Goal: Information Seeking & Learning: Learn about a topic

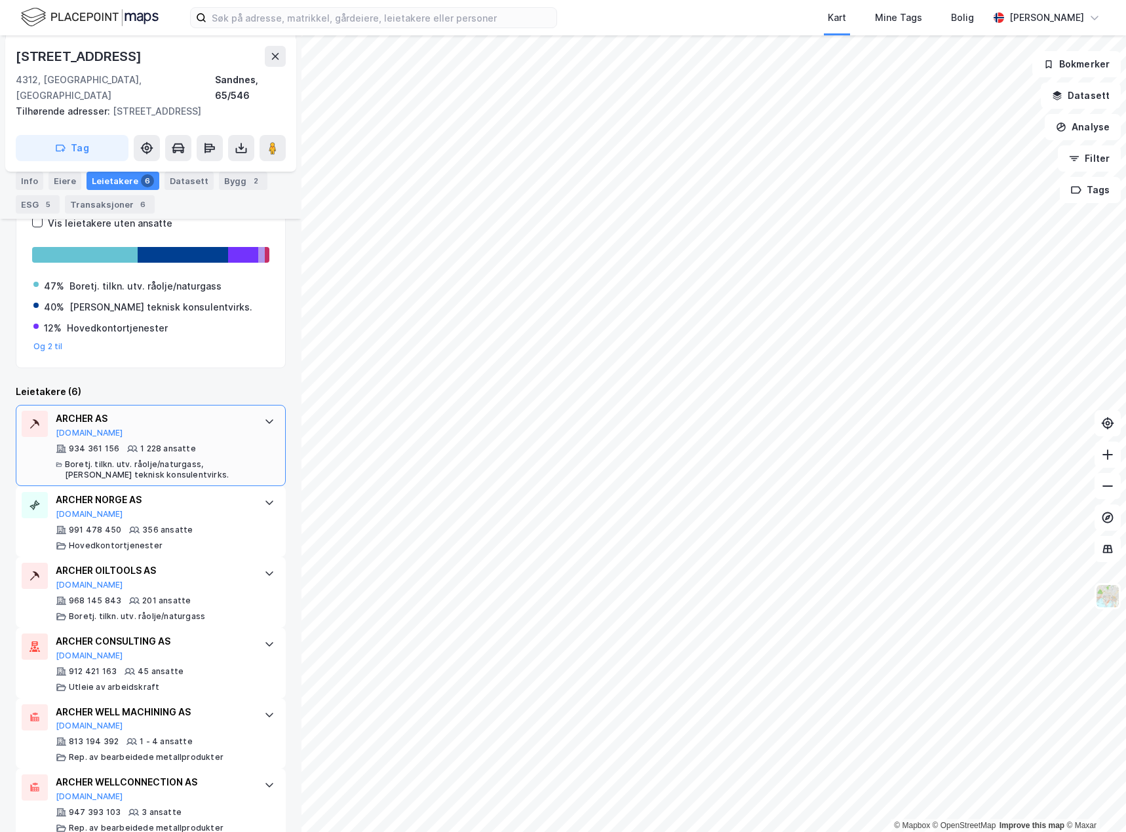
scroll to position [233, 0]
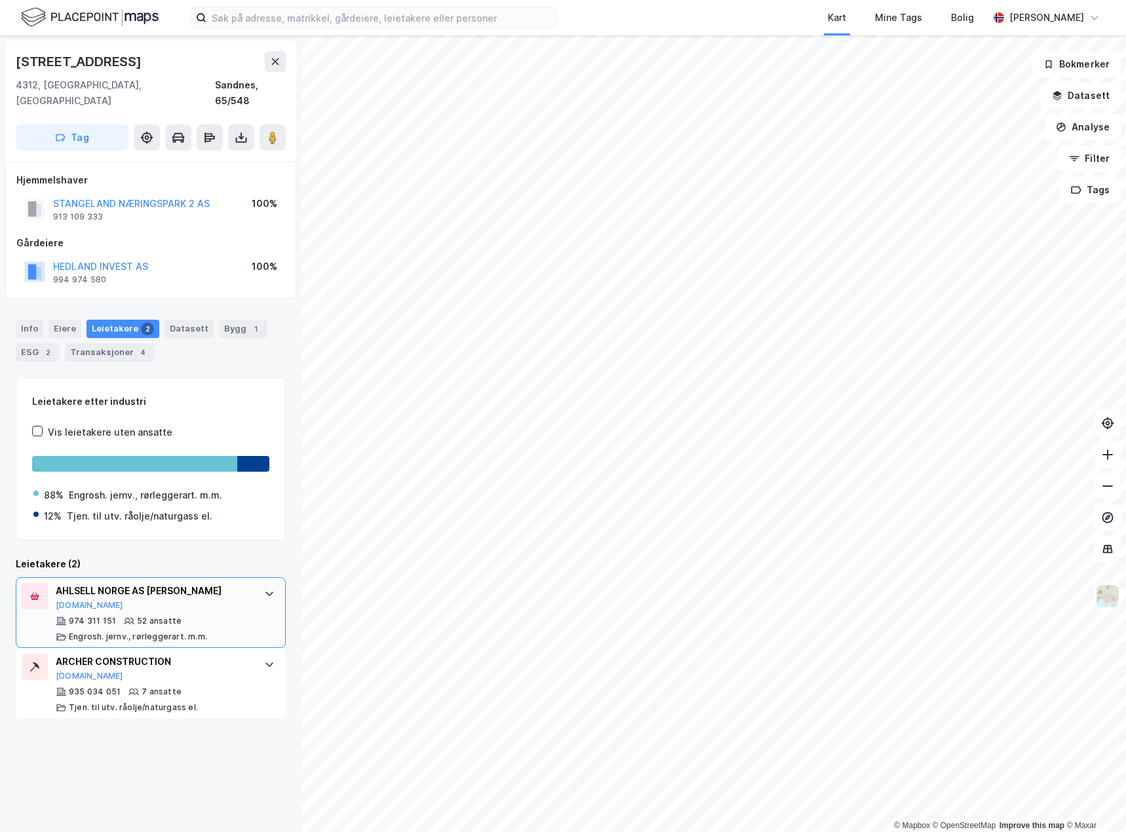
click at [218, 616] on div "974 311 151 52 ansatte Engrosh. jernv., rørleggerart. m.m." at bounding box center [153, 629] width 195 height 26
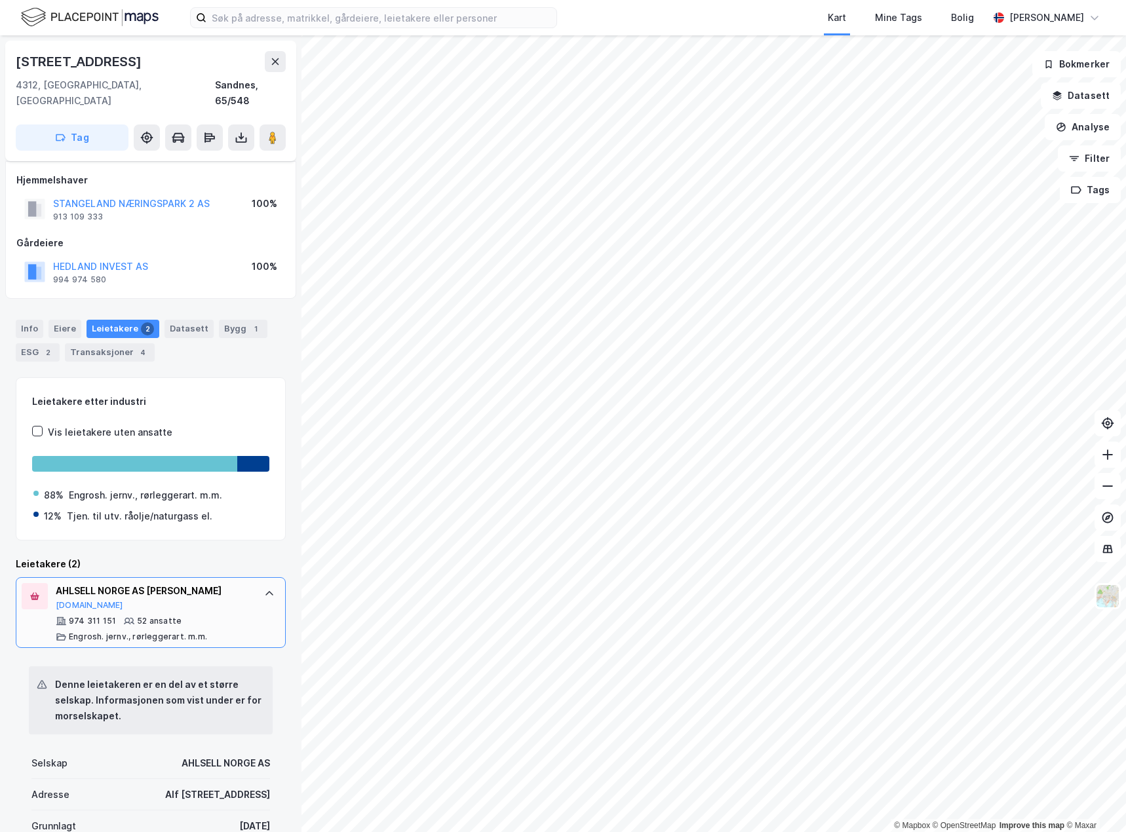
scroll to position [262, 0]
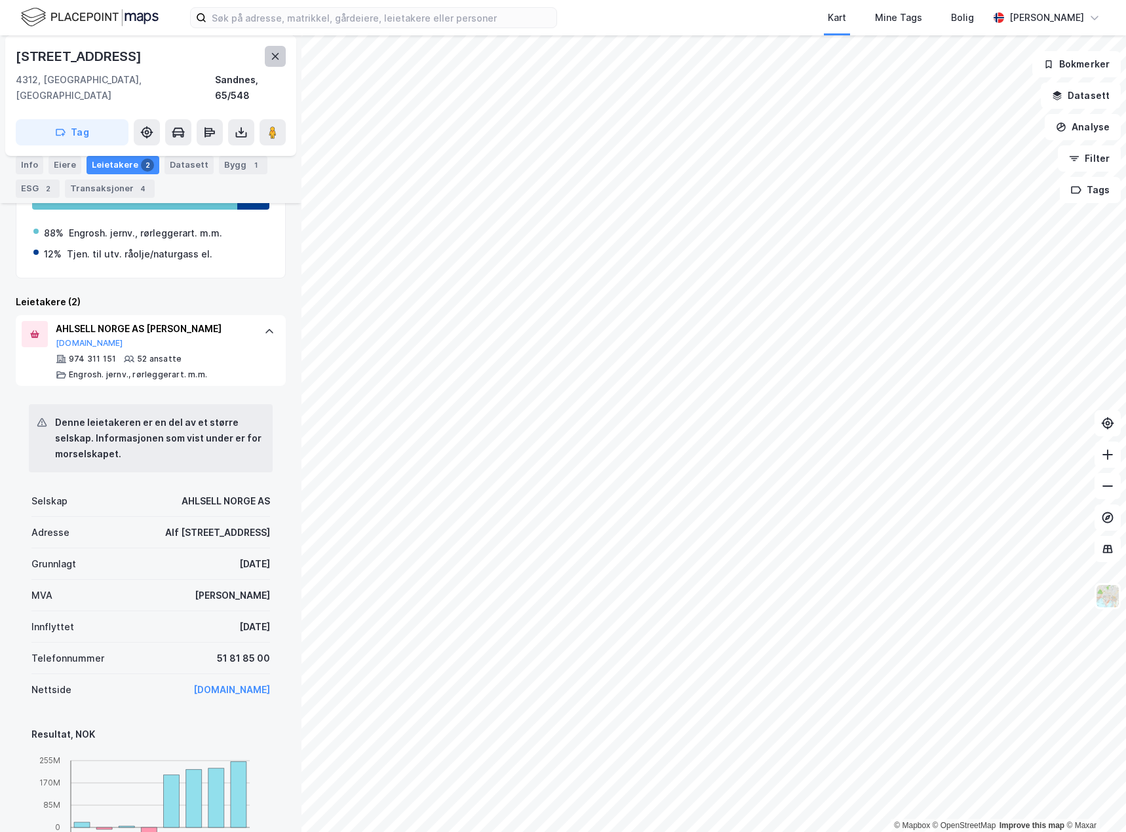
click at [274, 48] on button at bounding box center [275, 56] width 21 height 21
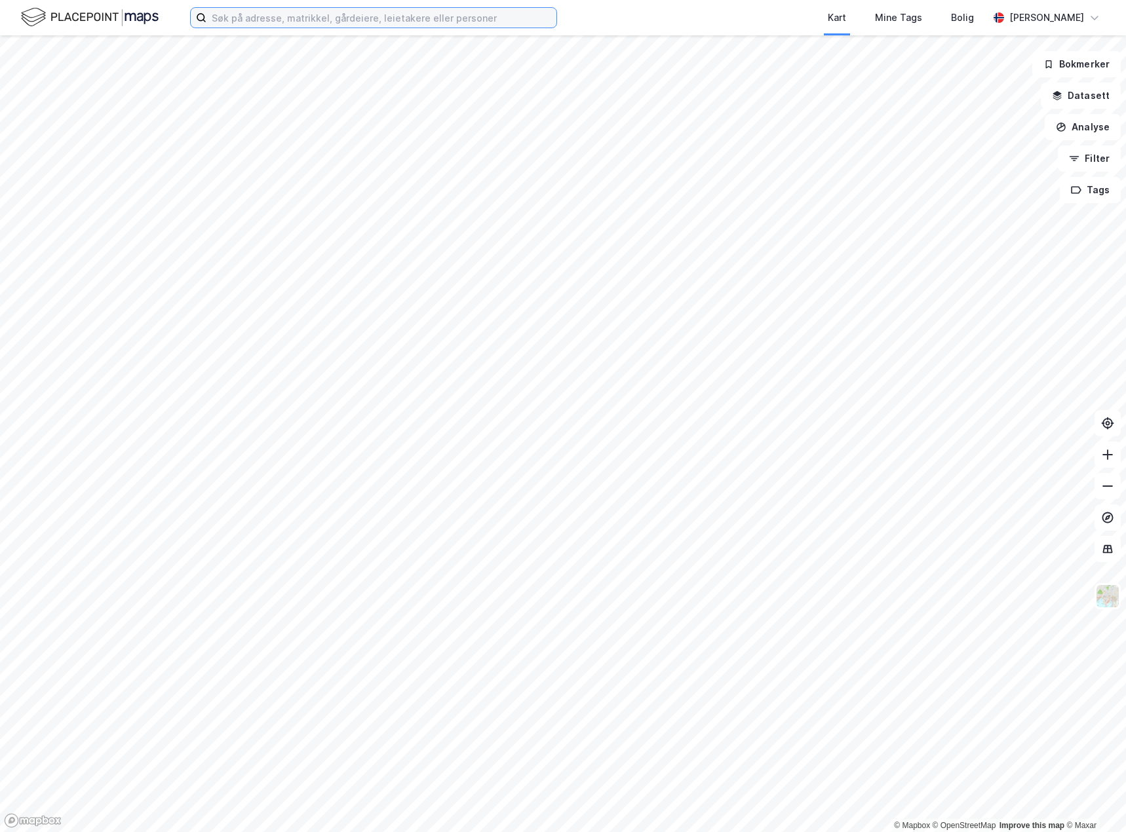
click at [403, 19] on input at bounding box center [381, 18] width 350 height 20
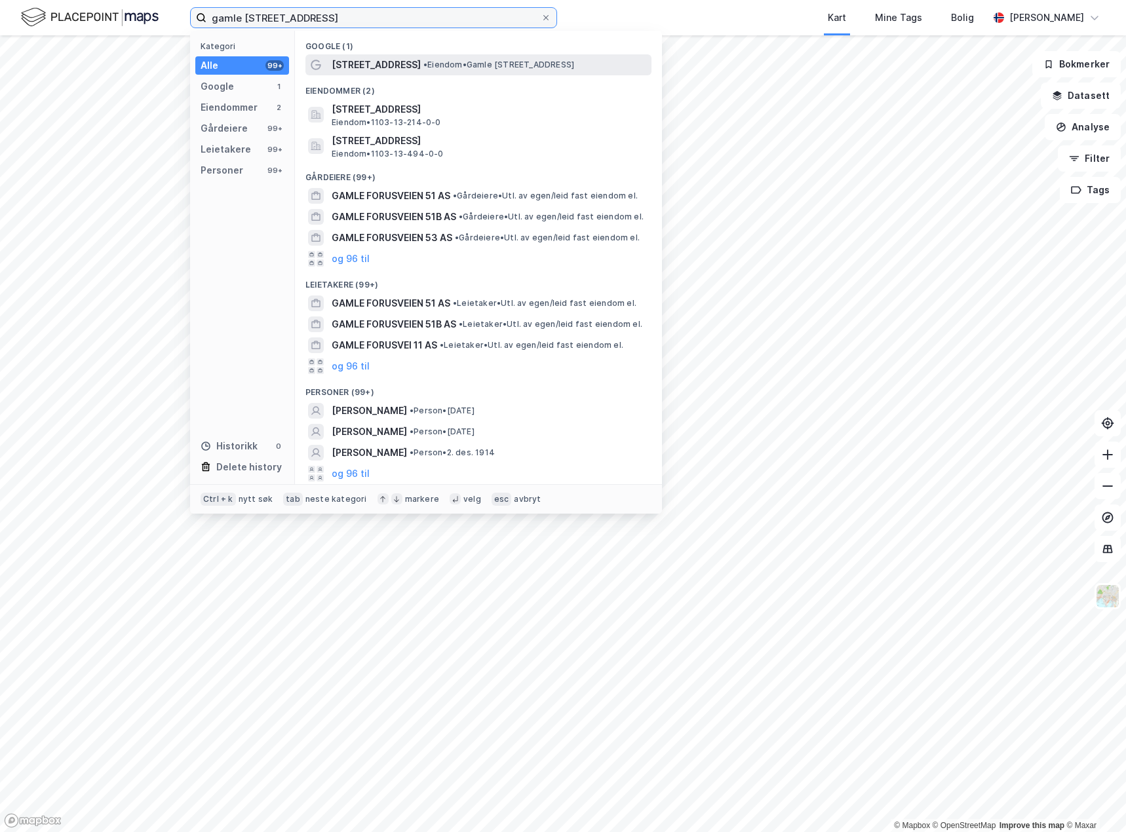
type input "gamle [STREET_ADDRESS]"
click at [494, 60] on span "• Eiendom • [STREET_ADDRESS]" at bounding box center [498, 65] width 151 height 10
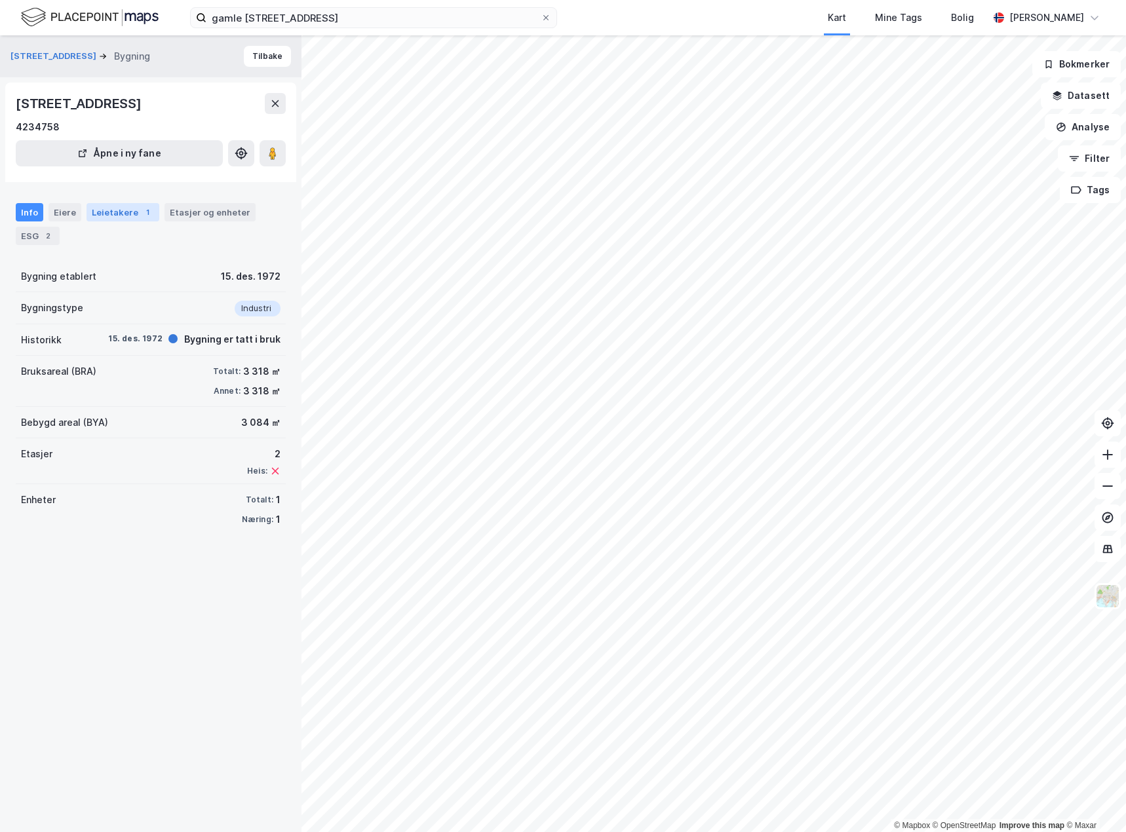
click at [119, 219] on div "Leietakere 1" at bounding box center [123, 212] width 73 height 18
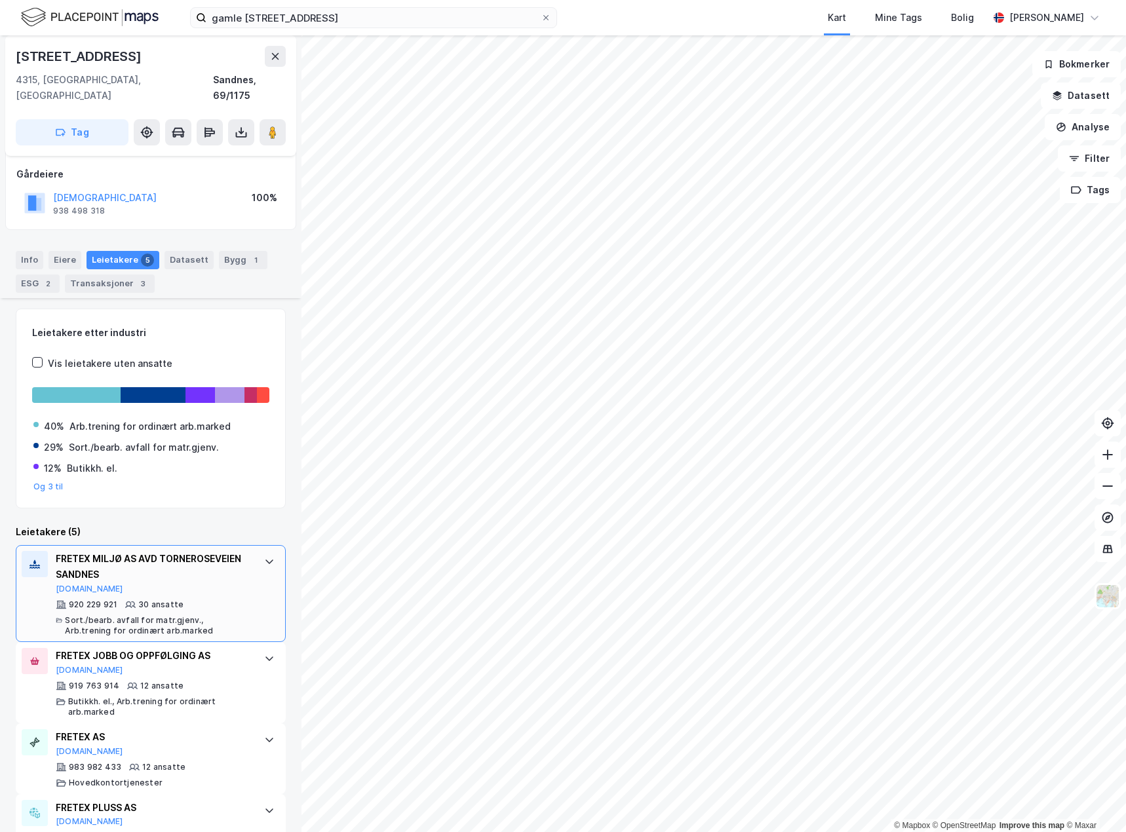
scroll to position [172, 0]
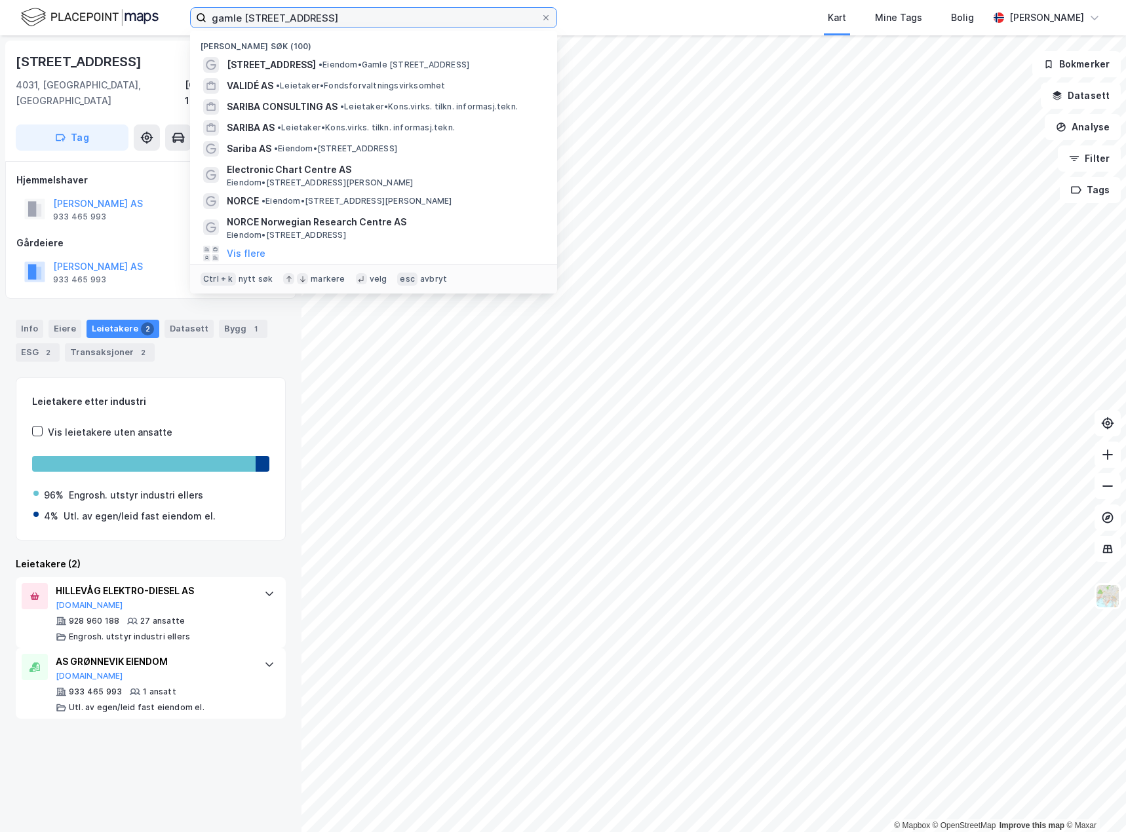
drag, startPoint x: 317, startPoint y: 18, endPoint x: 178, endPoint y: 27, distance: 138.6
click at [178, 27] on div "gamle [STREET_ADDRESS] Nylige søk (100) Gamle Forusveien 51 • Eiendom • [STREET…" at bounding box center [563, 17] width 1126 height 35
click at [596, 12] on div "gamle [STREET_ADDRESS] Nylige søk (100) Gamle Forusveien 51 • Eiendom • [STREET…" at bounding box center [563, 17] width 1126 height 35
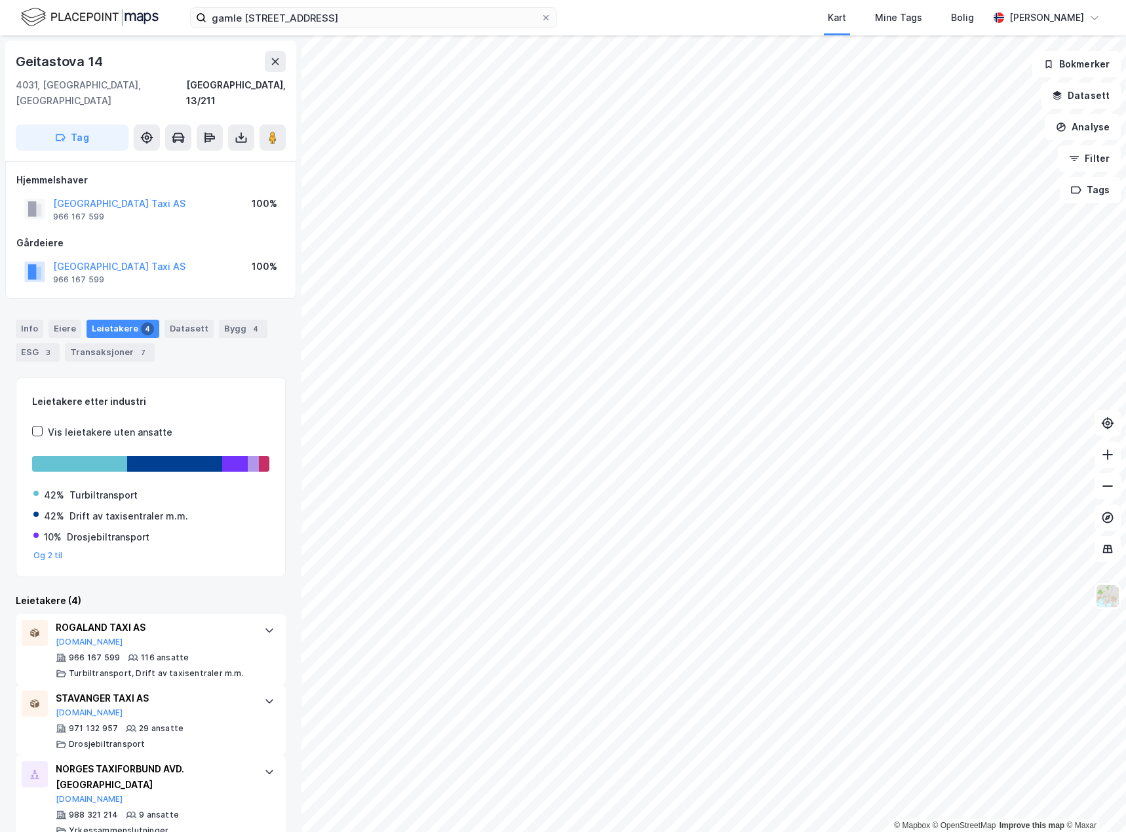
scroll to position [65, 0]
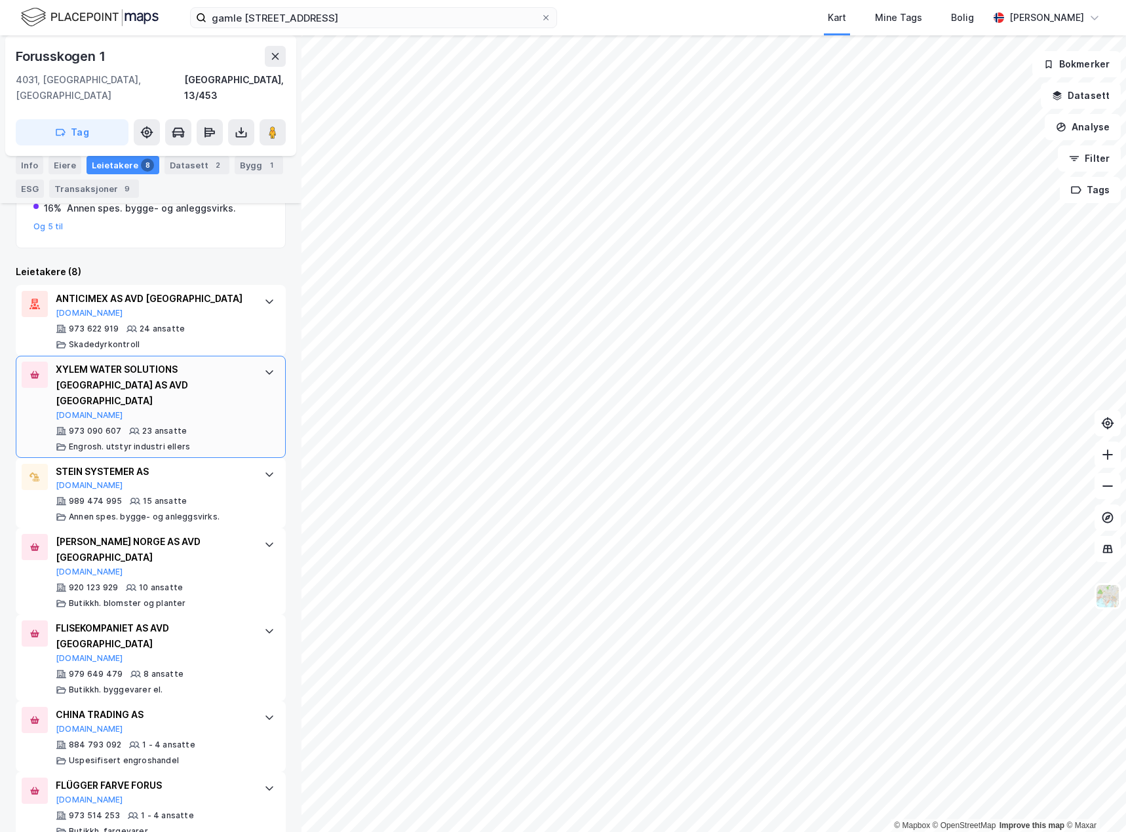
scroll to position [393, 0]
click at [223, 304] on div "ANTICIMEX AS AVD STAVANGER [DOMAIN_NAME] 973 622 919 24 ansatte Skadedyrkontroll" at bounding box center [153, 319] width 195 height 59
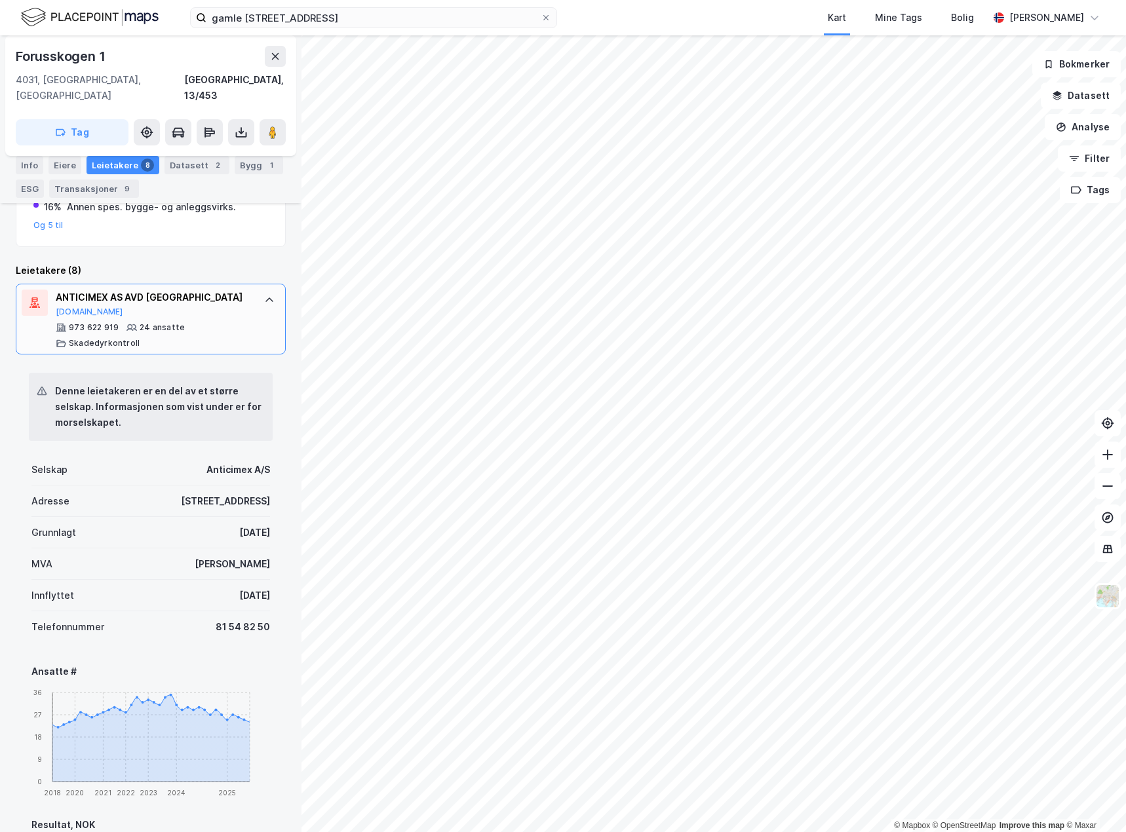
click at [236, 322] on div "973 622 919 24 ansatte Skadedyrkontroll" at bounding box center [153, 335] width 195 height 26
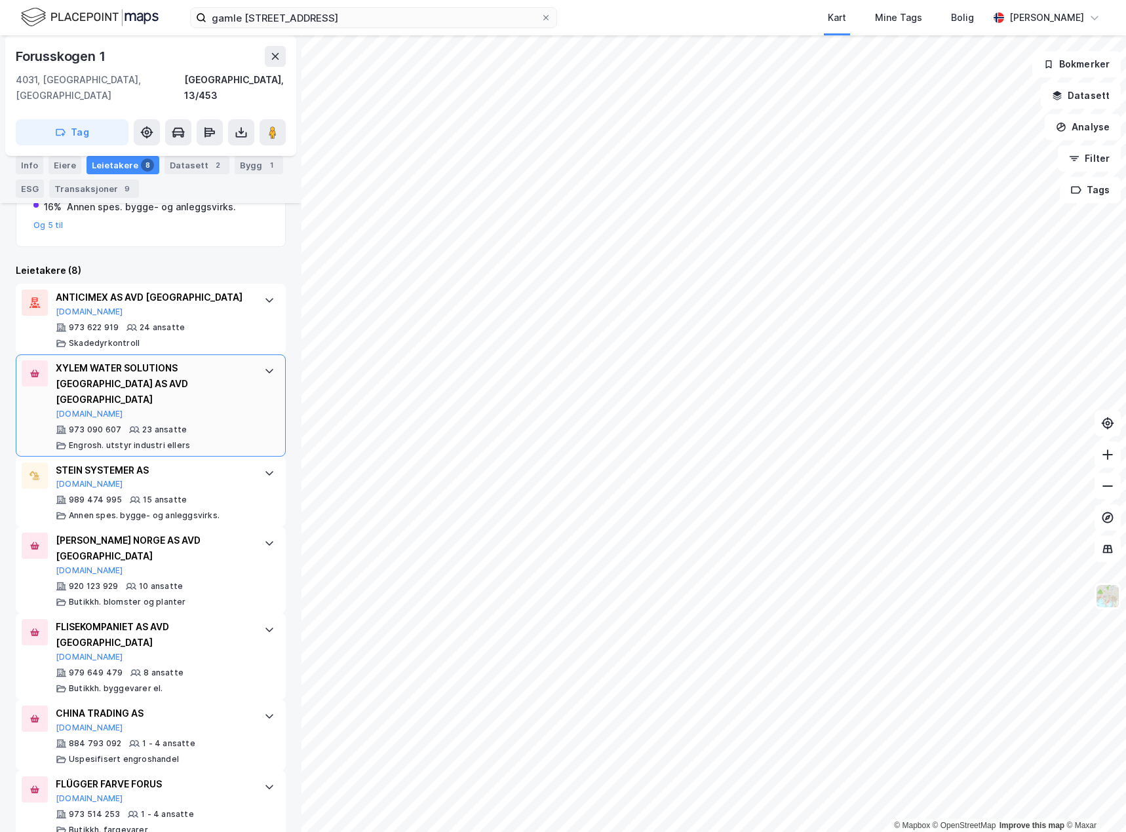
scroll to position [442, 0]
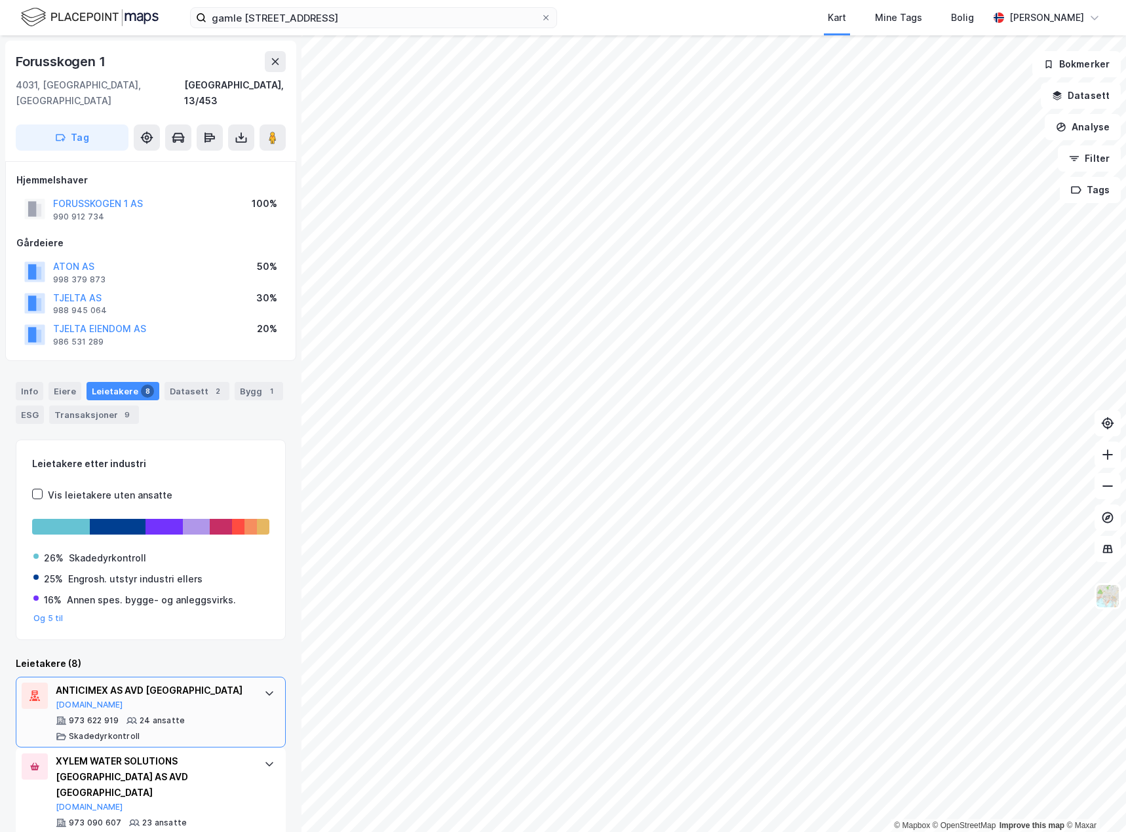
click at [246, 680] on div "ANTICIMEX AS AVD STAVANGER [DOMAIN_NAME] 973 622 919 24 ansatte Skadedyrkontroll" at bounding box center [151, 712] width 270 height 71
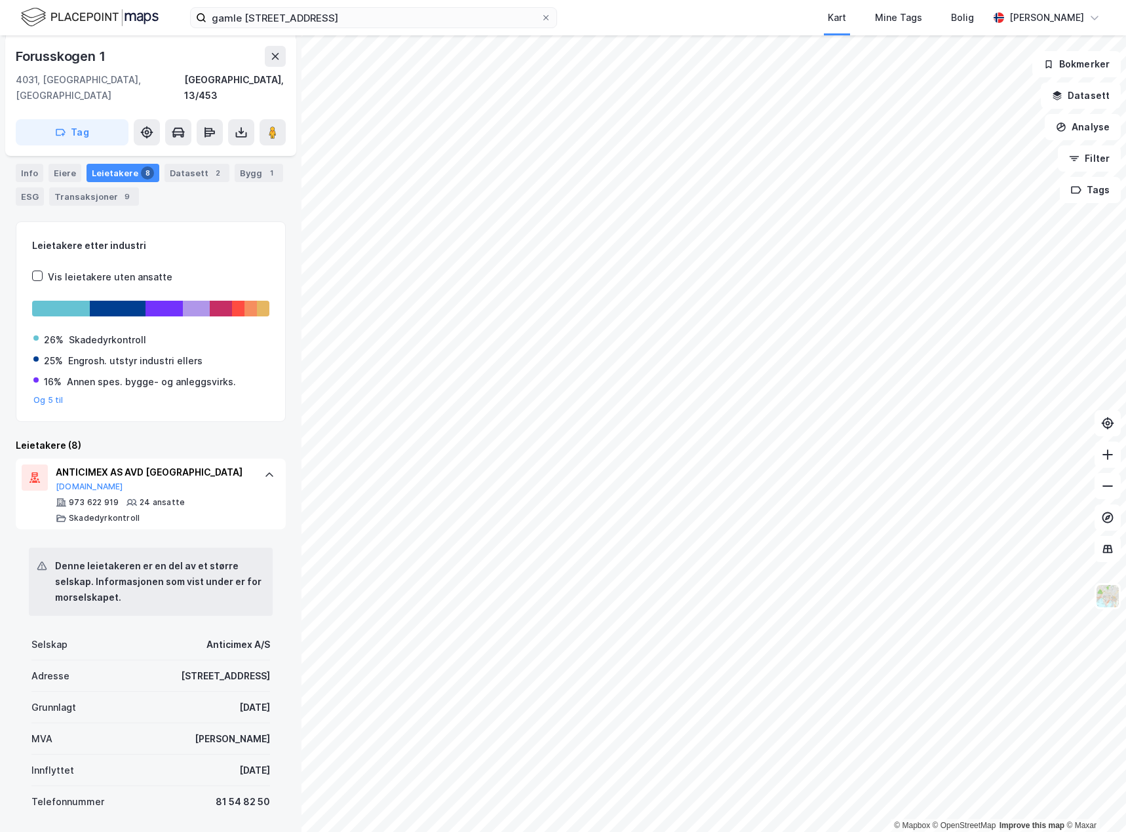
scroll to position [197, 0]
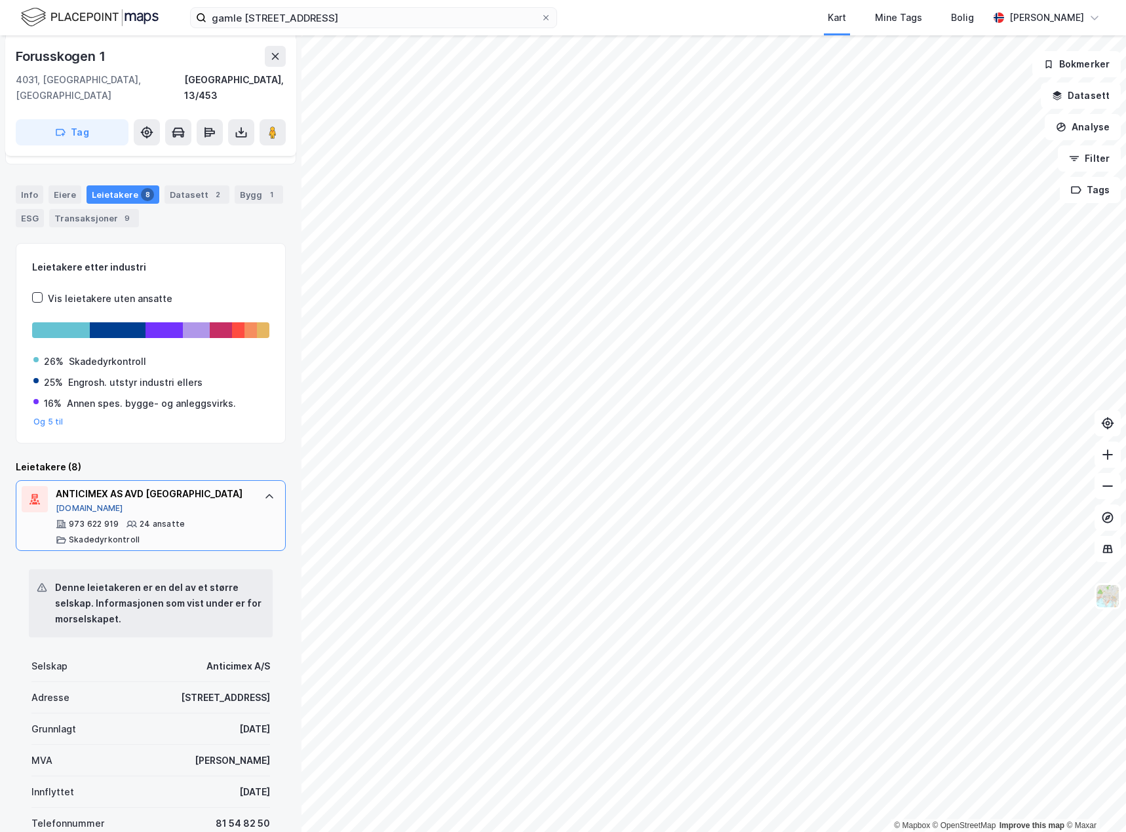
click at [83, 503] on button "[DOMAIN_NAME]" at bounding box center [89, 508] width 67 height 10
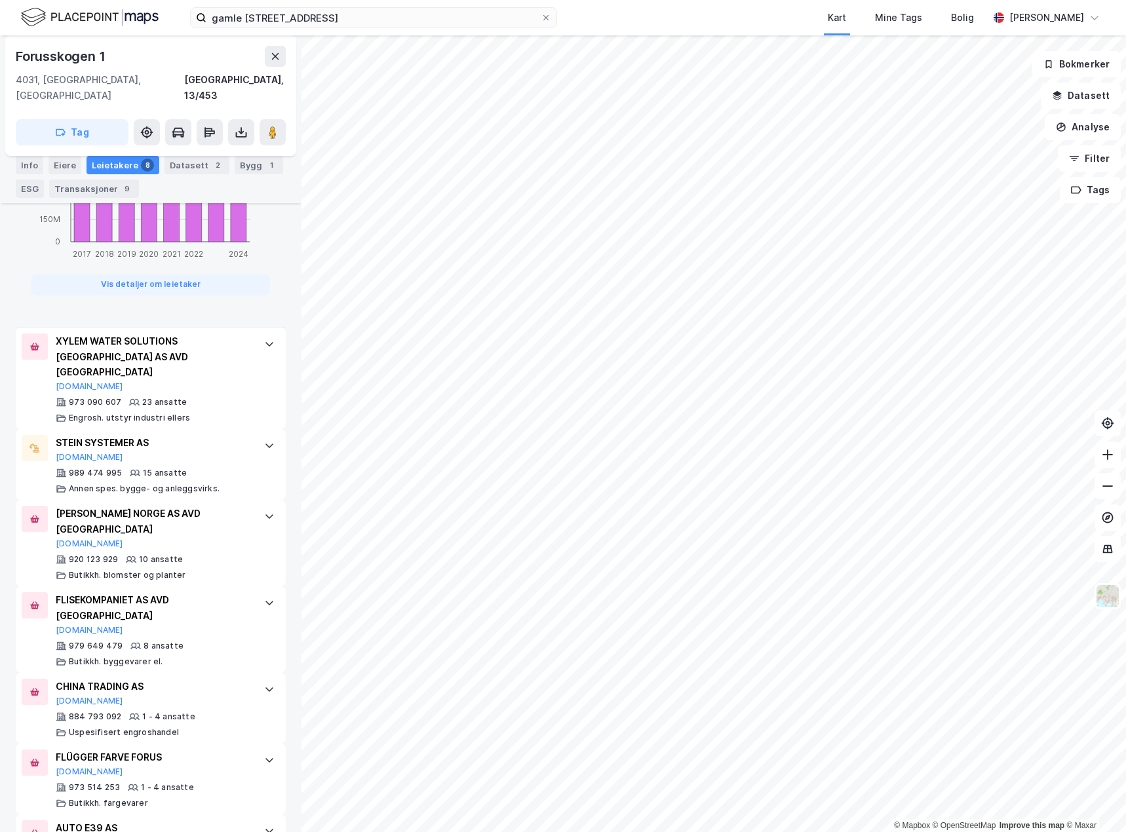
scroll to position [0, 0]
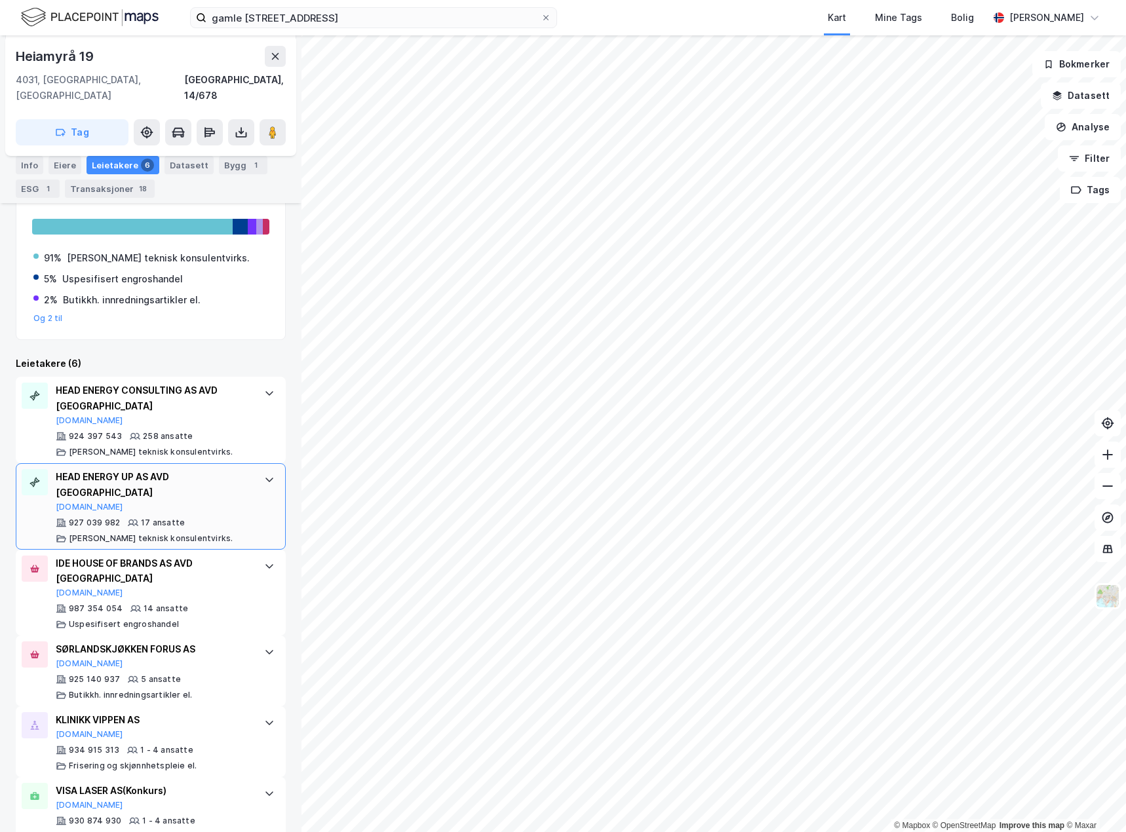
scroll to position [327, 0]
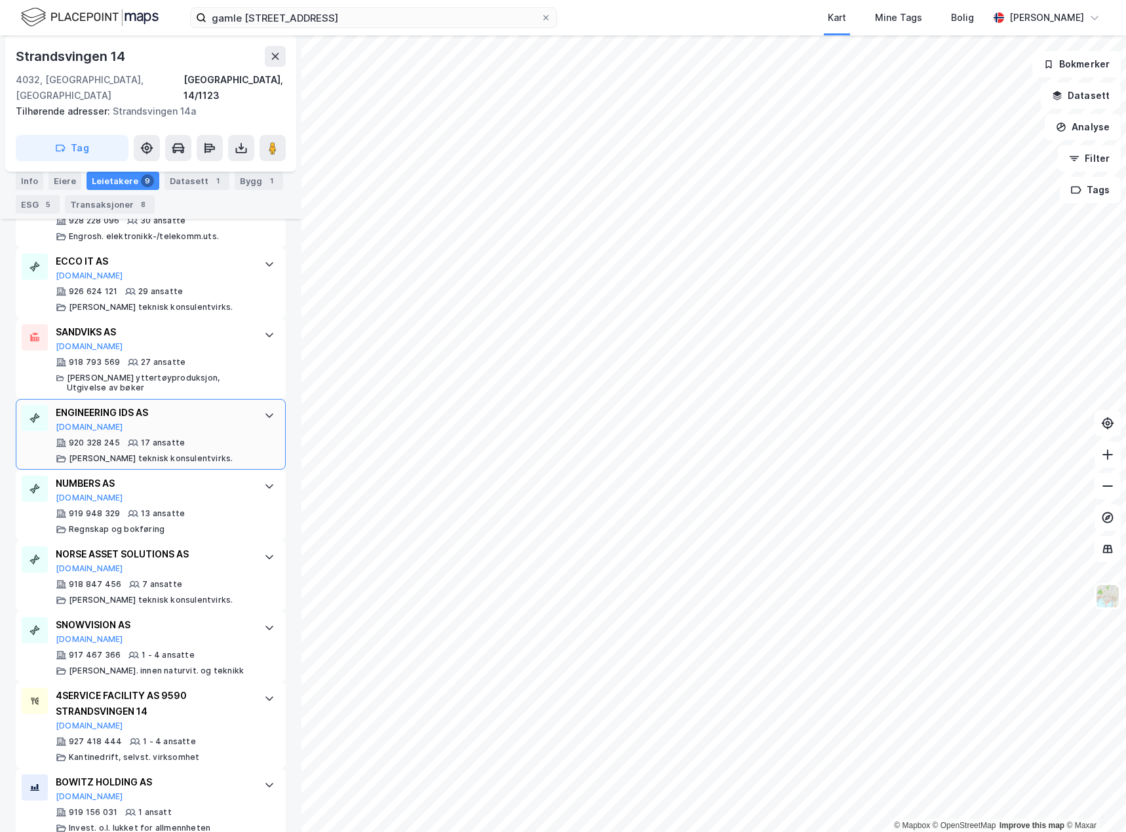
scroll to position [550, 0]
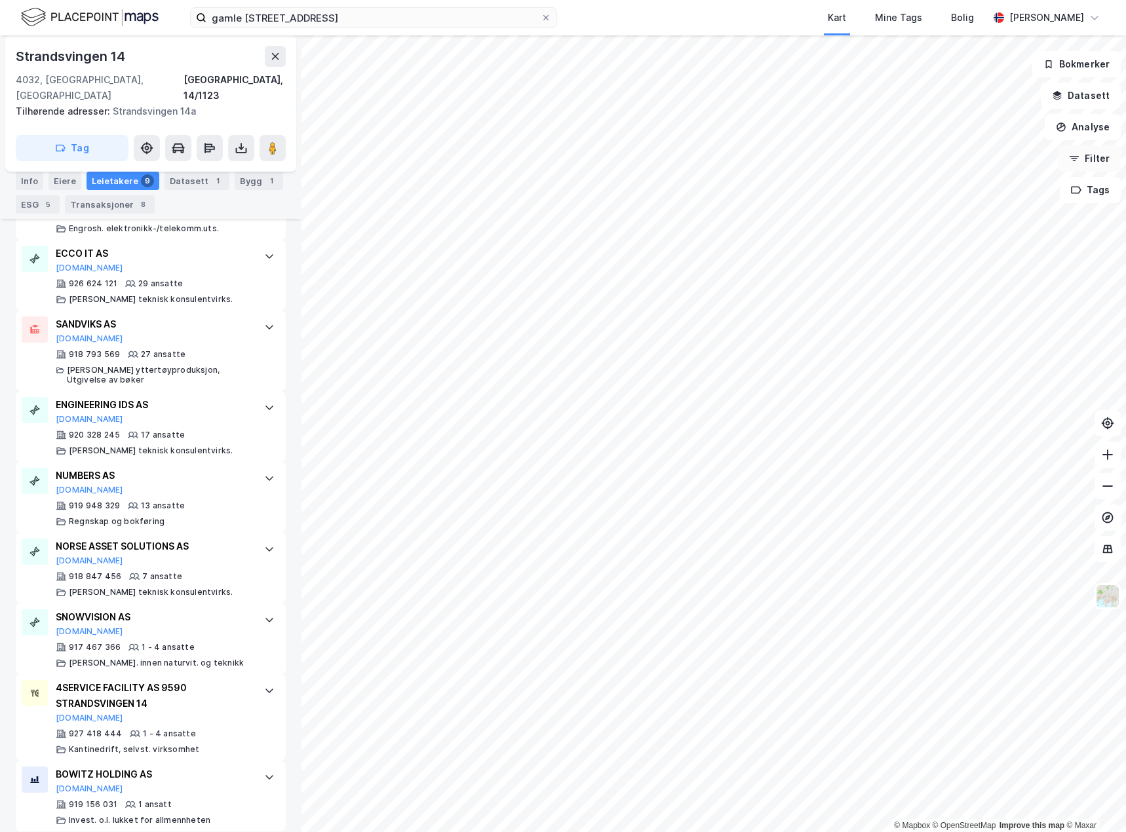
click at [1094, 168] on button "Filter" at bounding box center [1089, 158] width 63 height 26
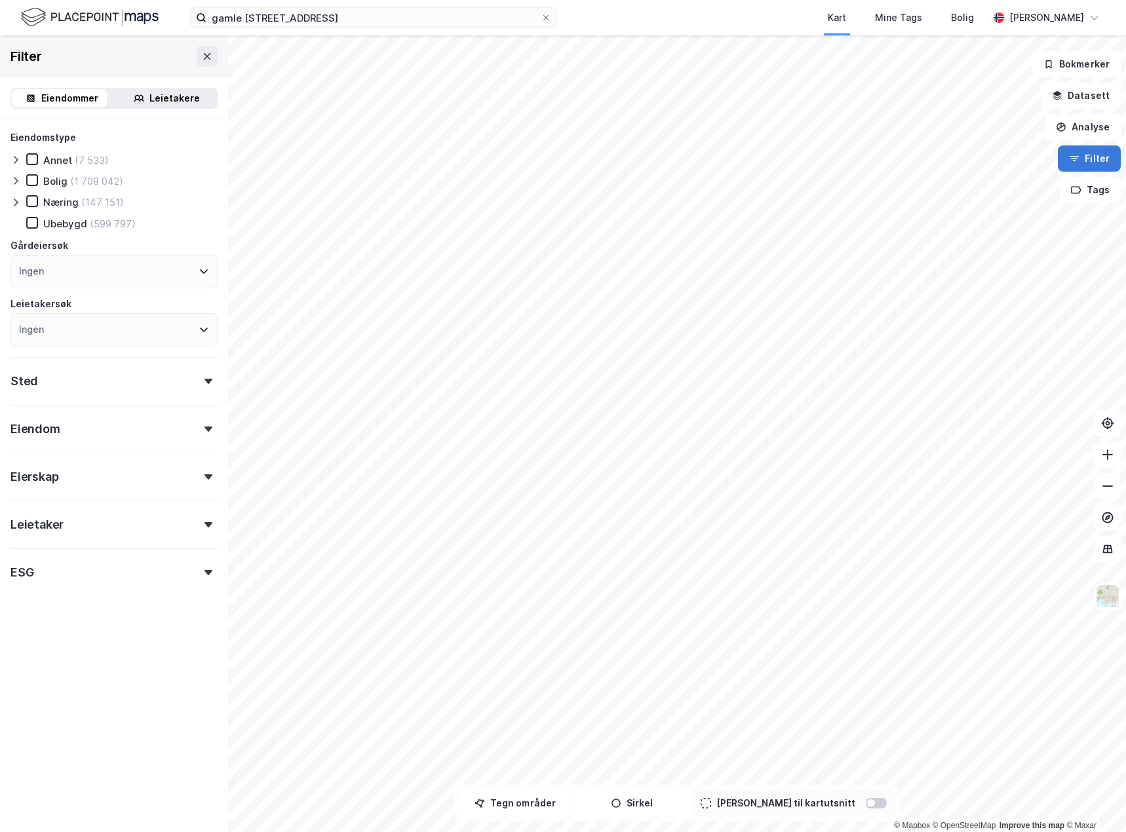
click at [1094, 167] on button "Filter" at bounding box center [1089, 158] width 63 height 26
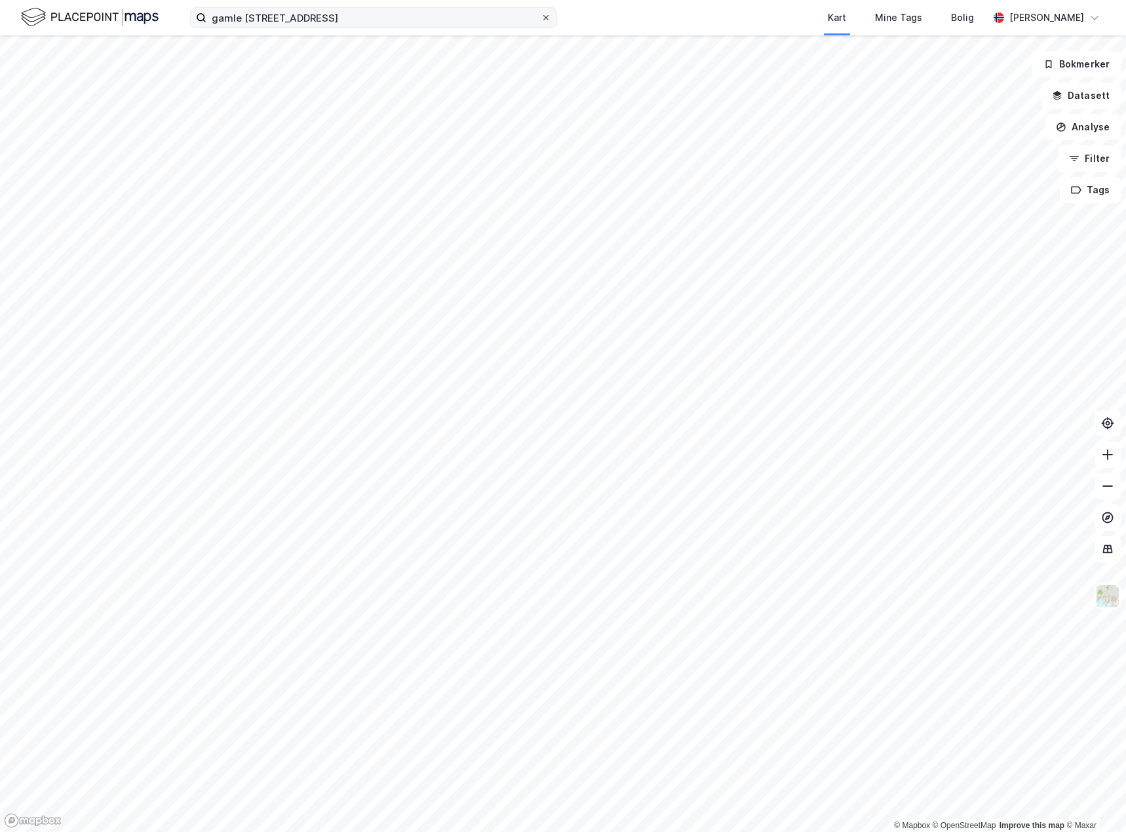
click at [547, 21] on icon at bounding box center [546, 18] width 8 height 8
click at [541, 21] on input "gamle [STREET_ADDRESS]" at bounding box center [373, 18] width 334 height 20
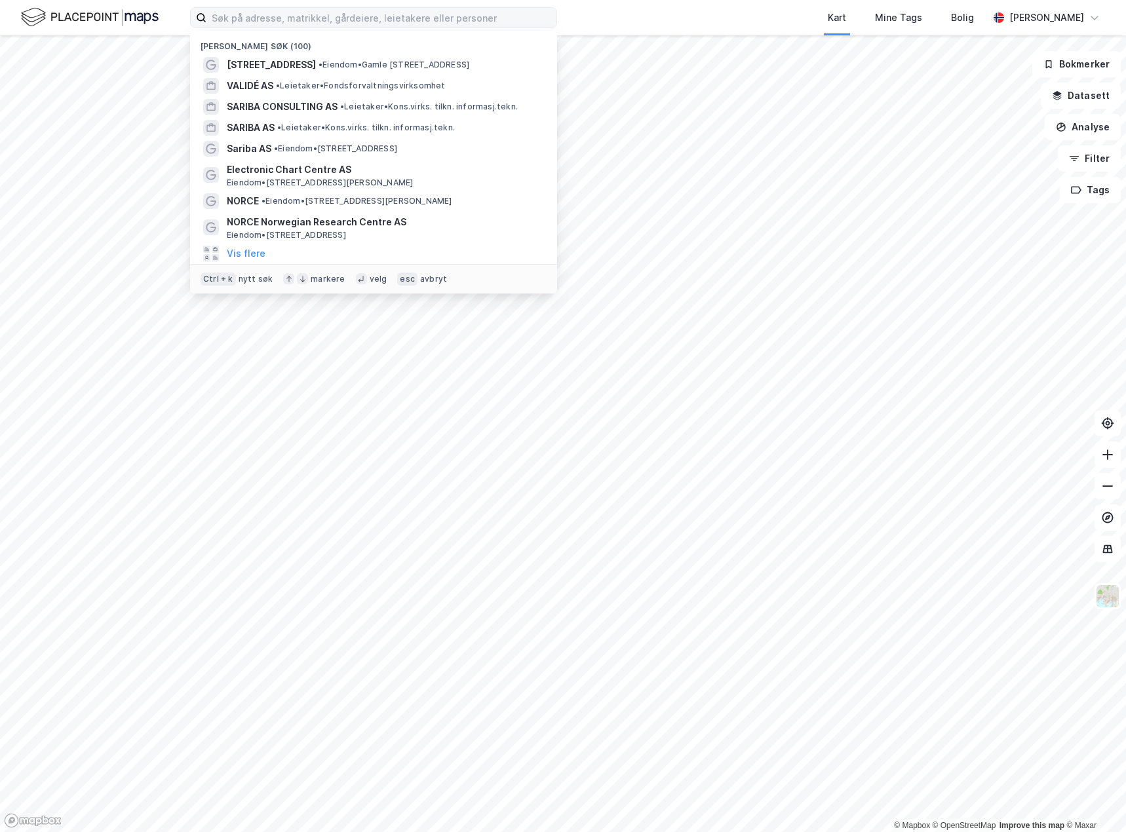
click at [713, 16] on div "Kart Mine Tags Bolig" at bounding box center [804, 17] width 368 height 35
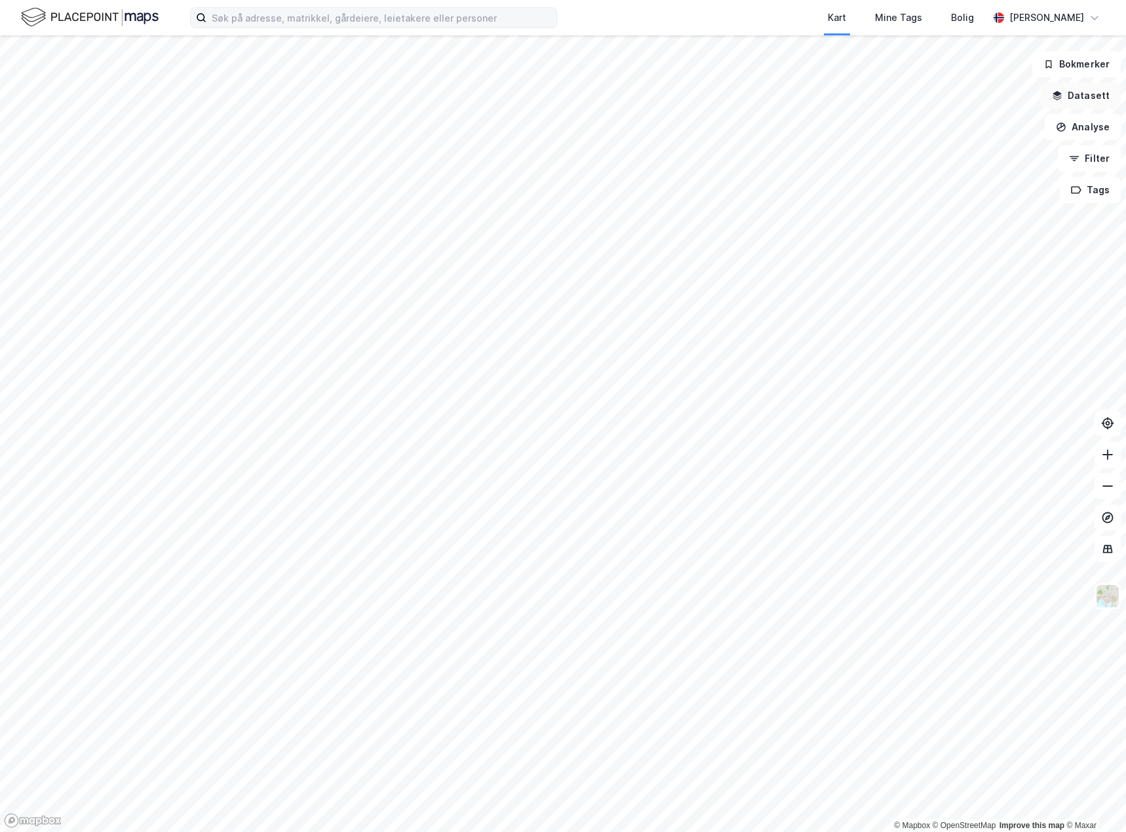
click at [1068, 104] on button "Datasett" at bounding box center [1081, 96] width 80 height 26
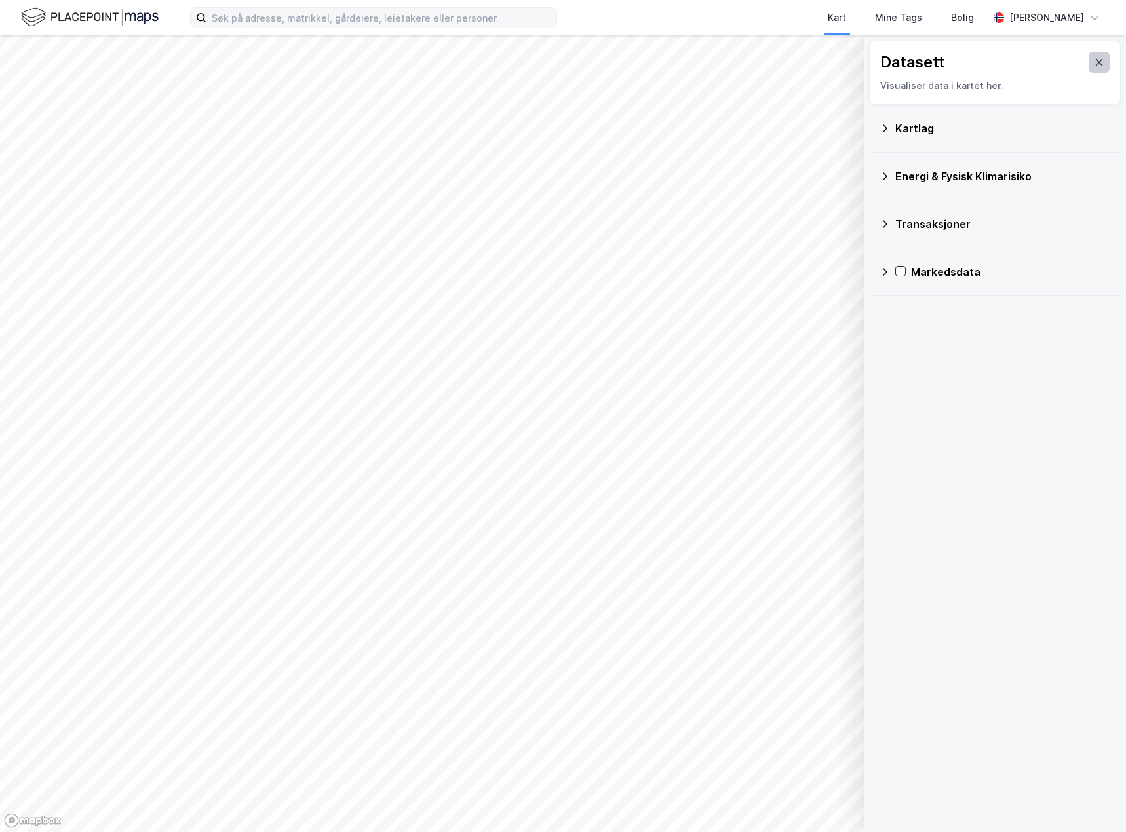
click at [1094, 60] on icon at bounding box center [1099, 62] width 10 height 10
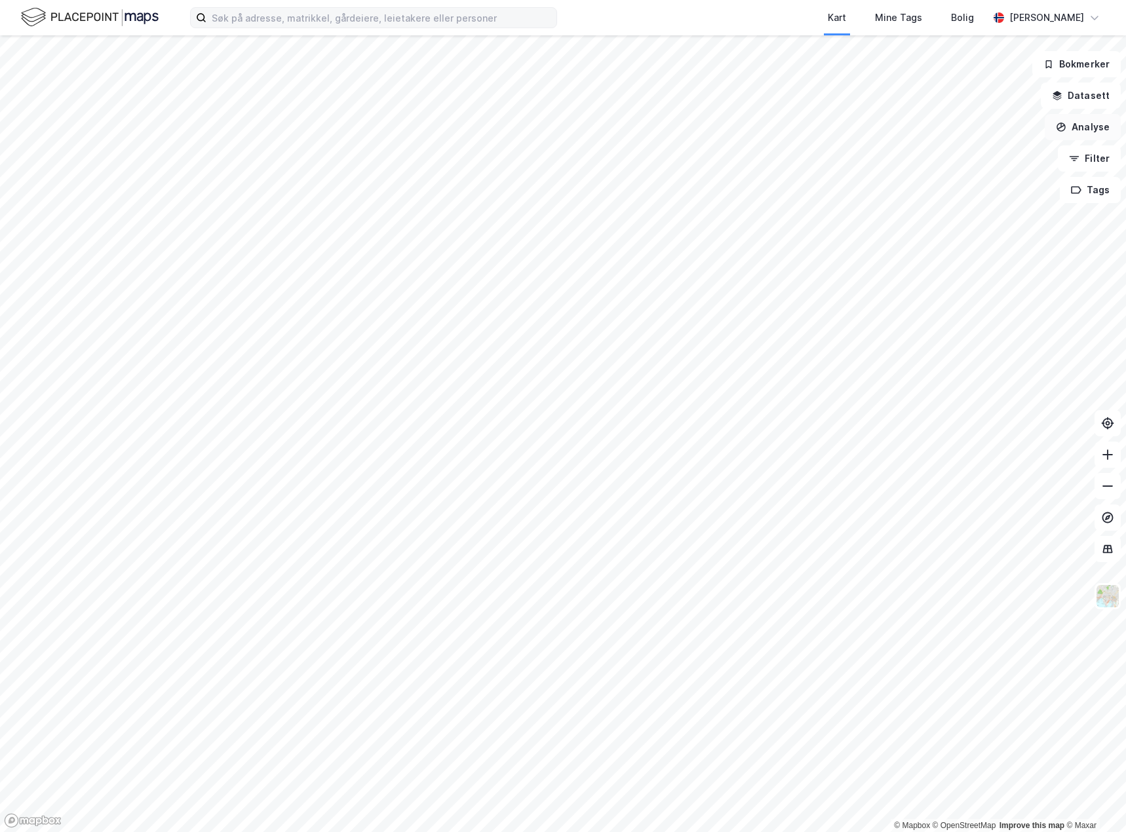
click at [1096, 132] on button "Analyse" at bounding box center [1083, 127] width 76 height 26
click at [1094, 159] on button "Filter" at bounding box center [1089, 158] width 63 height 26
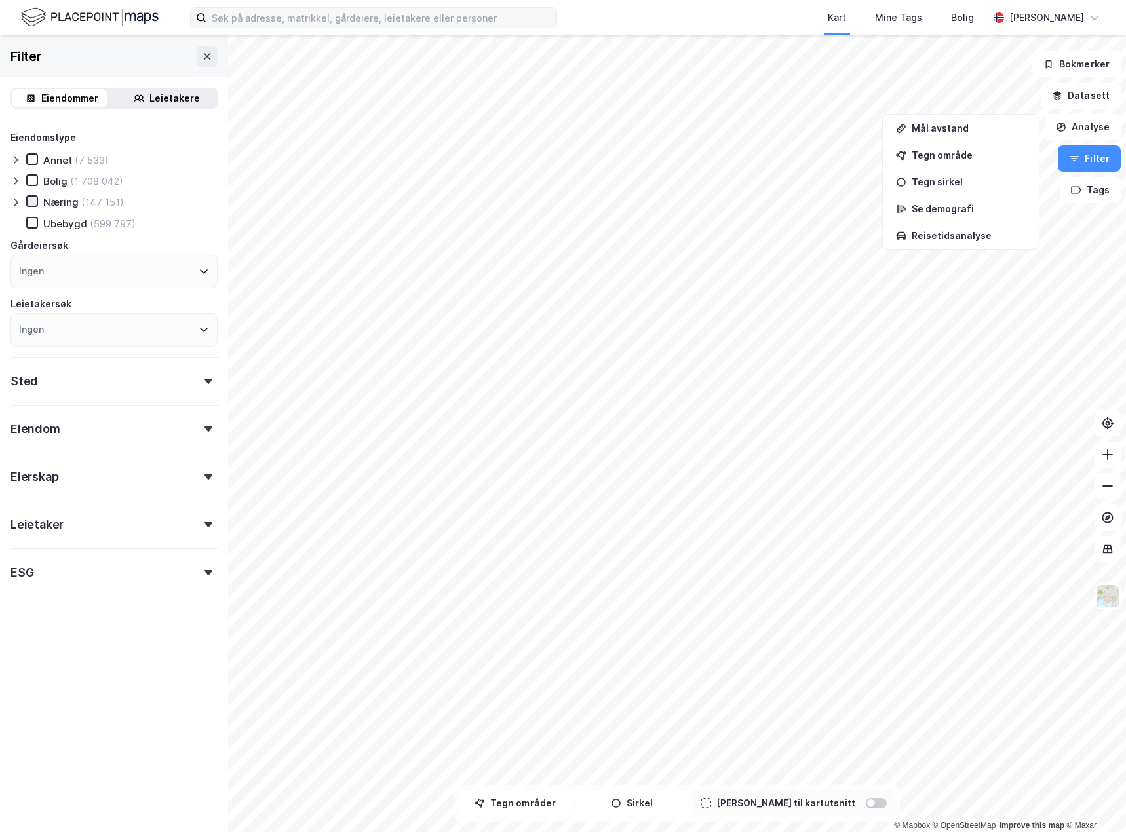
click at [29, 201] on icon at bounding box center [32, 201] width 9 height 9
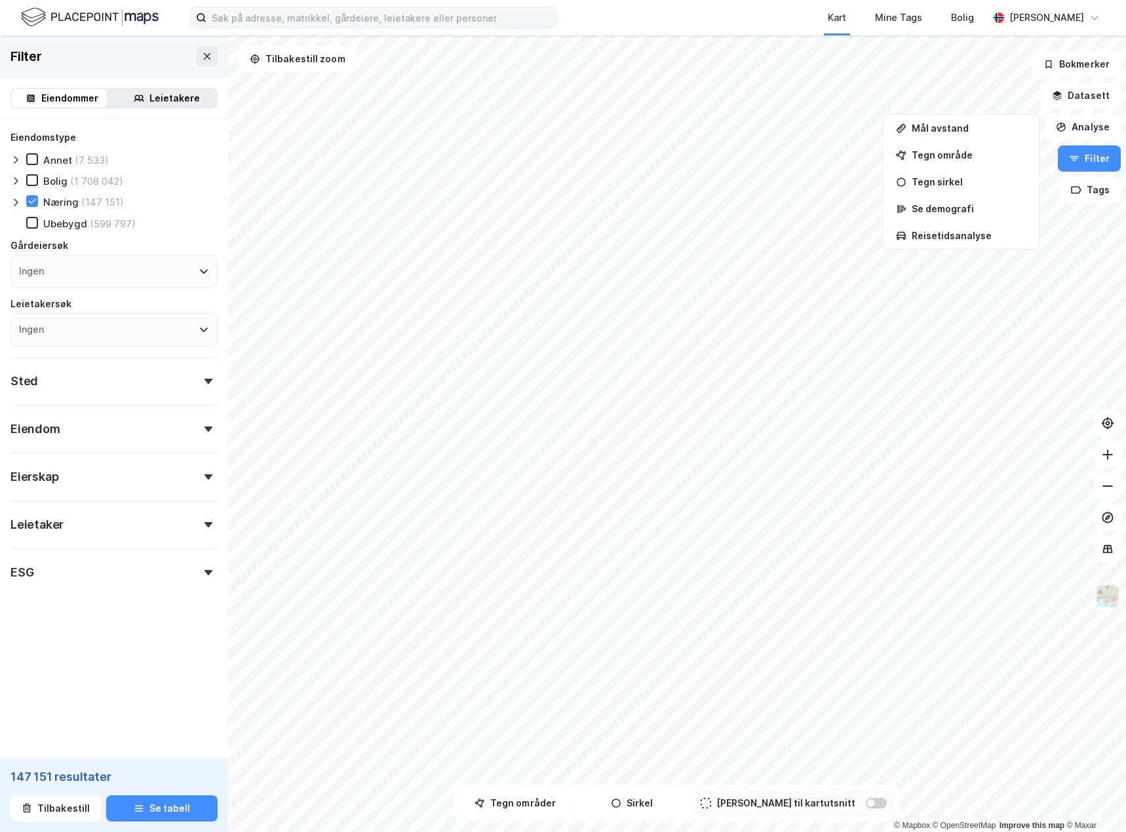
click at [200, 377] on div "Sted" at bounding box center [113, 375] width 207 height 37
click at [149, 440] on div "Ingen" at bounding box center [113, 438] width 207 height 33
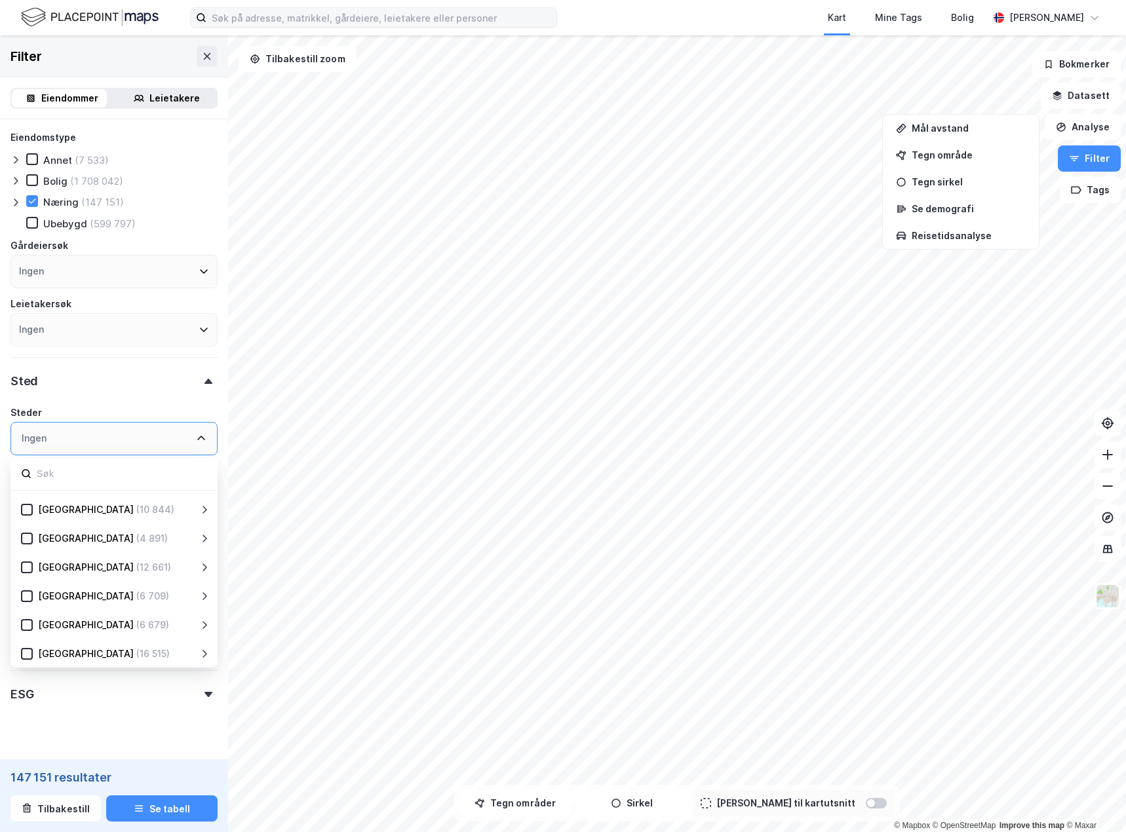
scroll to position [193, 0]
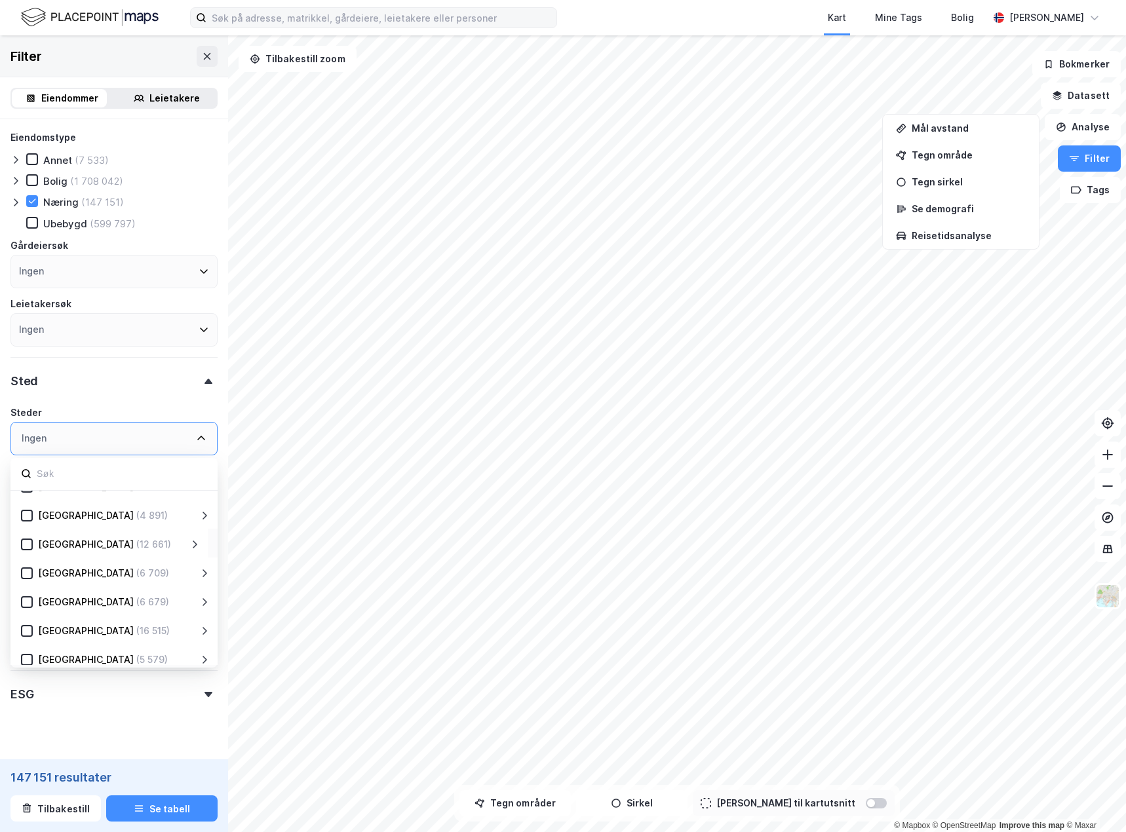
click at [20, 543] on div "[GEOGRAPHIC_DATA] (12 661)" at bounding box center [108, 543] width 197 height 29
click at [26, 549] on icon at bounding box center [26, 544] width 9 height 9
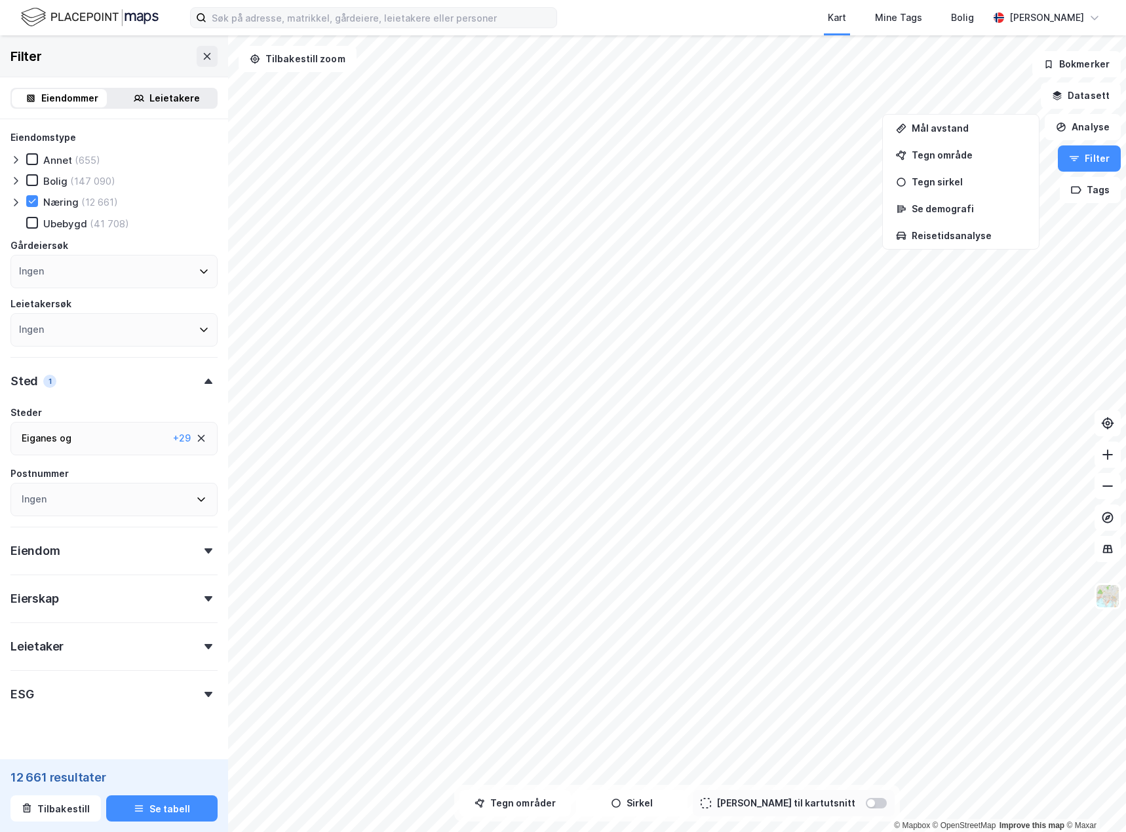
click at [178, 404] on div "Eiendomstype Annet (655) Bolig (147 090) Næring (12 661) [GEOGRAPHIC_DATA] (41 …" at bounding box center [113, 419] width 207 height 578
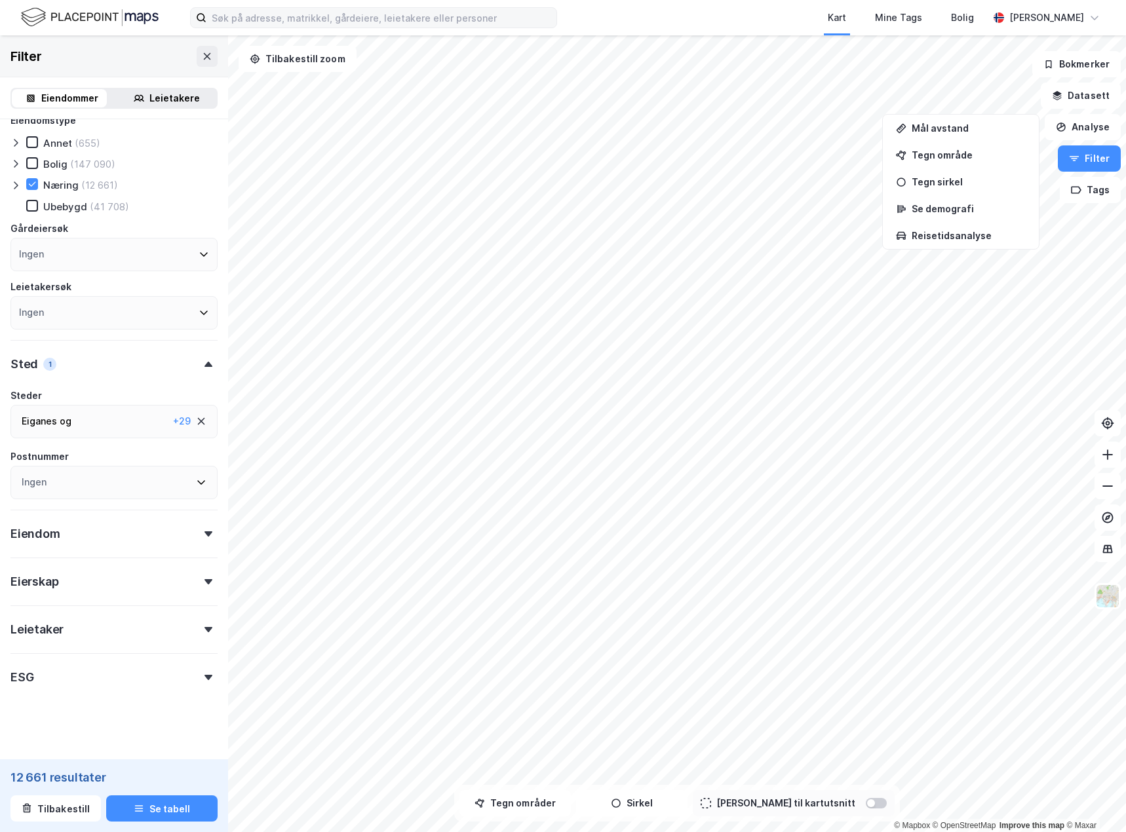
scroll to position [24, 0]
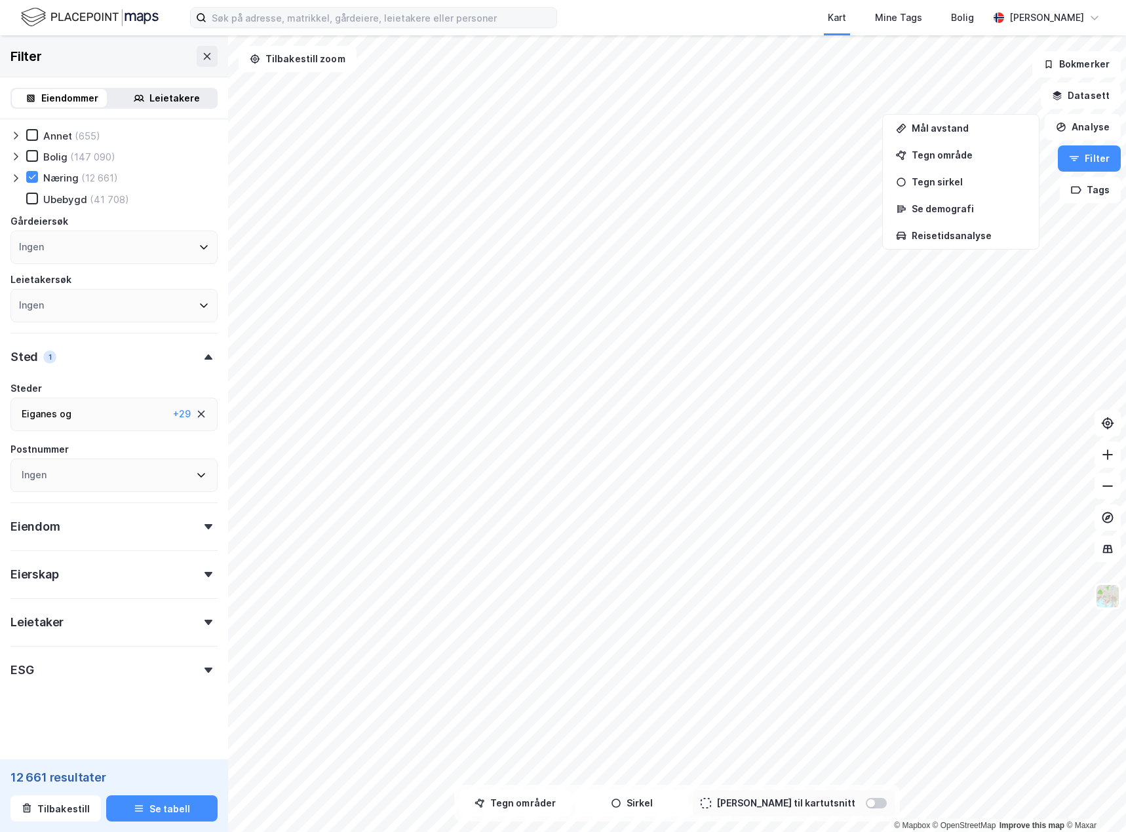
click at [189, 531] on div "Eiendom" at bounding box center [113, 521] width 207 height 37
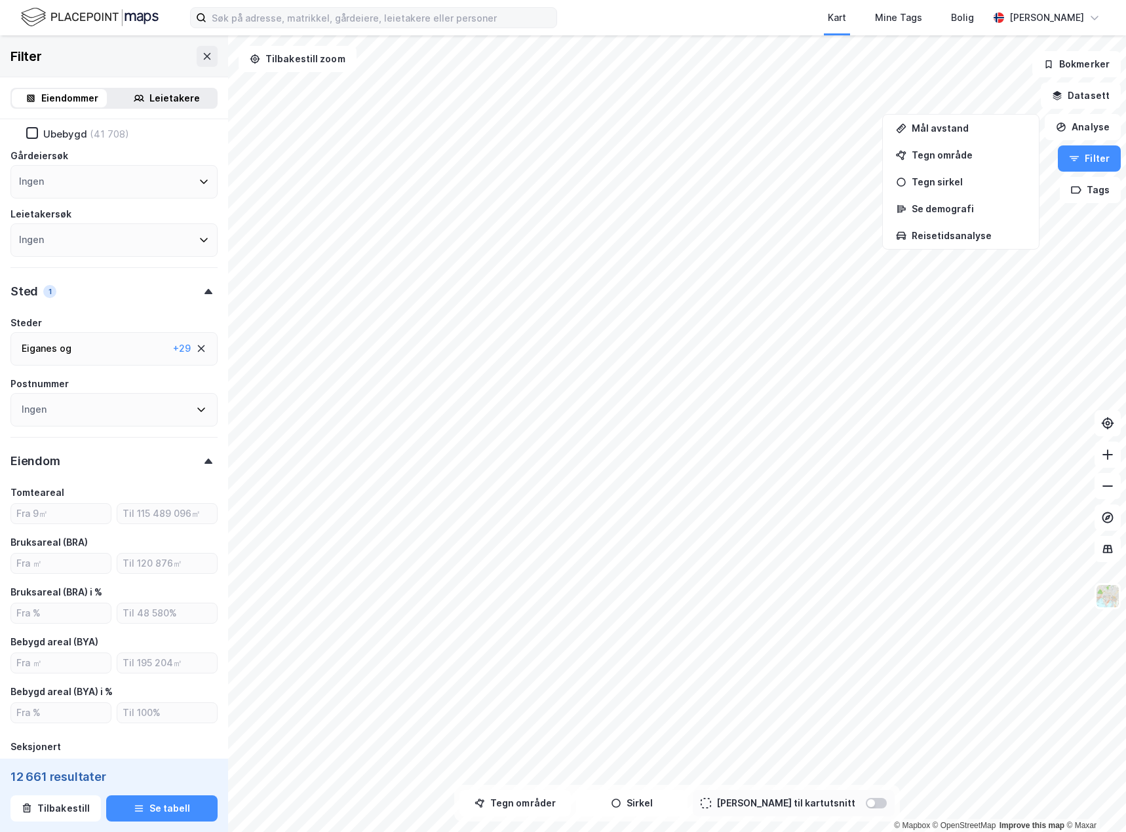
click at [199, 460] on div at bounding box center [208, 461] width 18 height 5
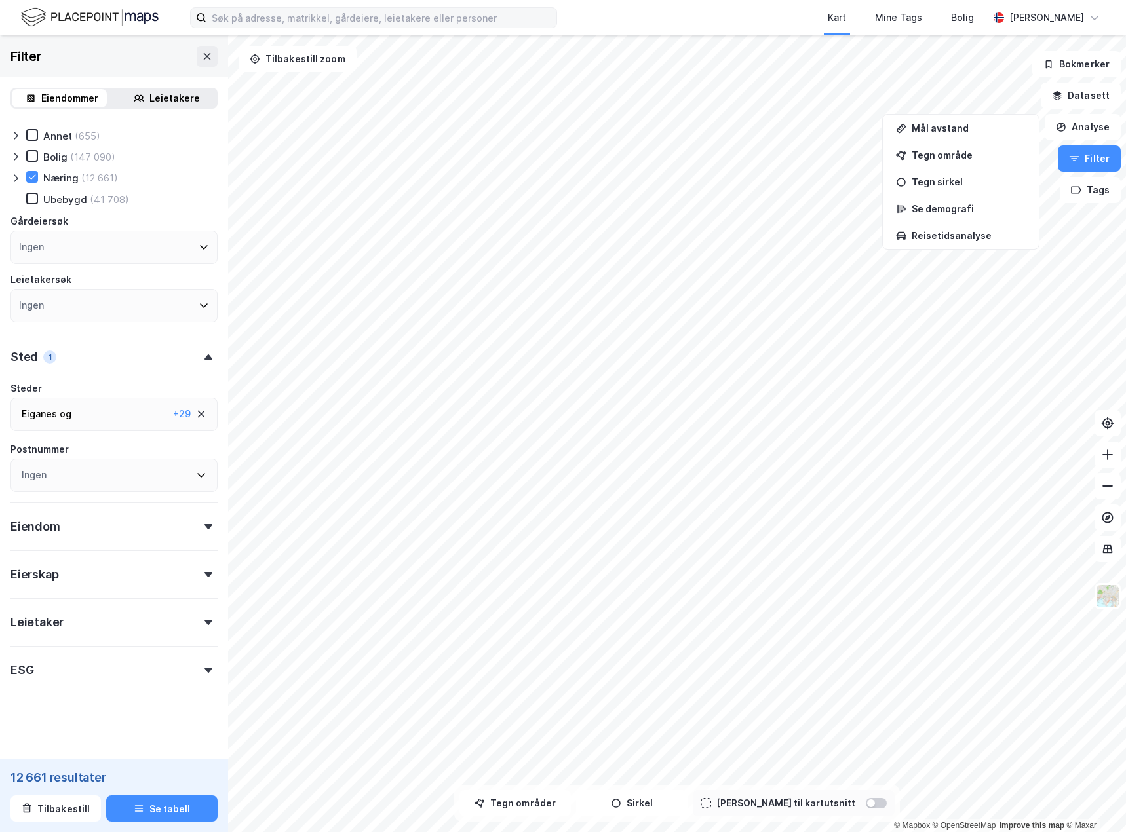
click at [204, 575] on icon at bounding box center [208, 574] width 8 height 5
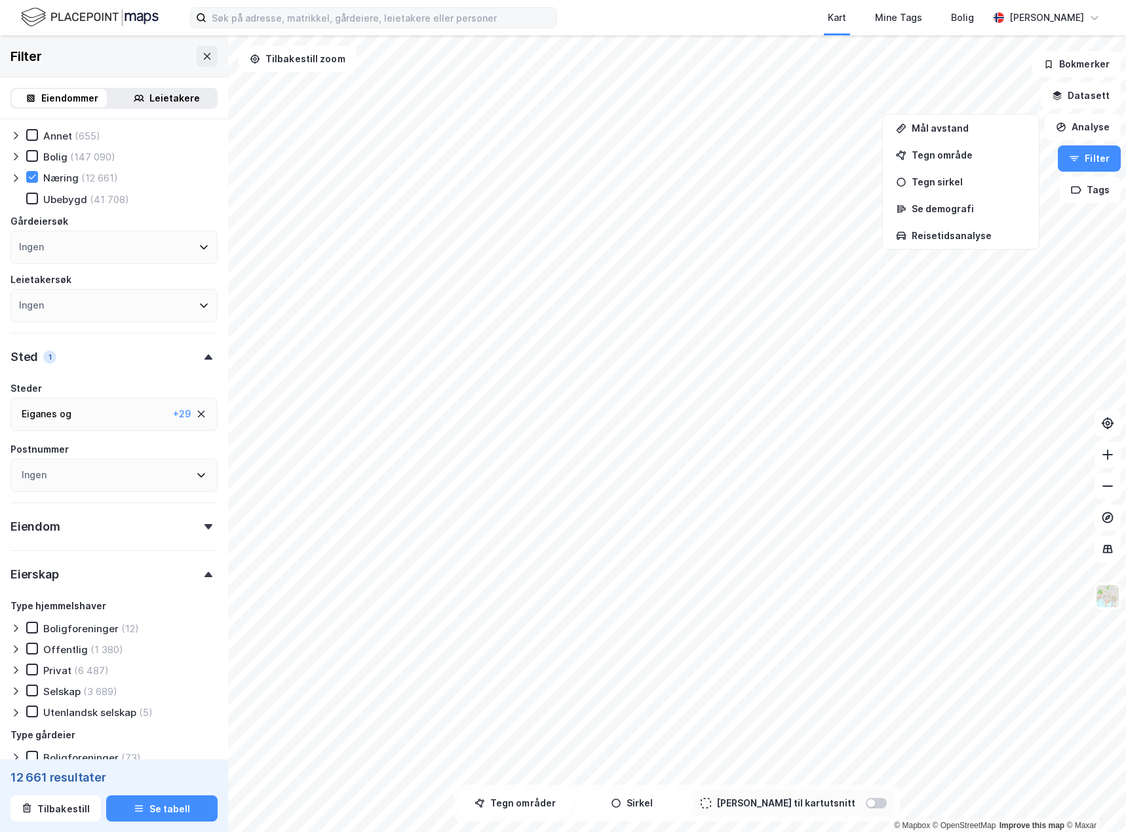
scroll to position [90, 0]
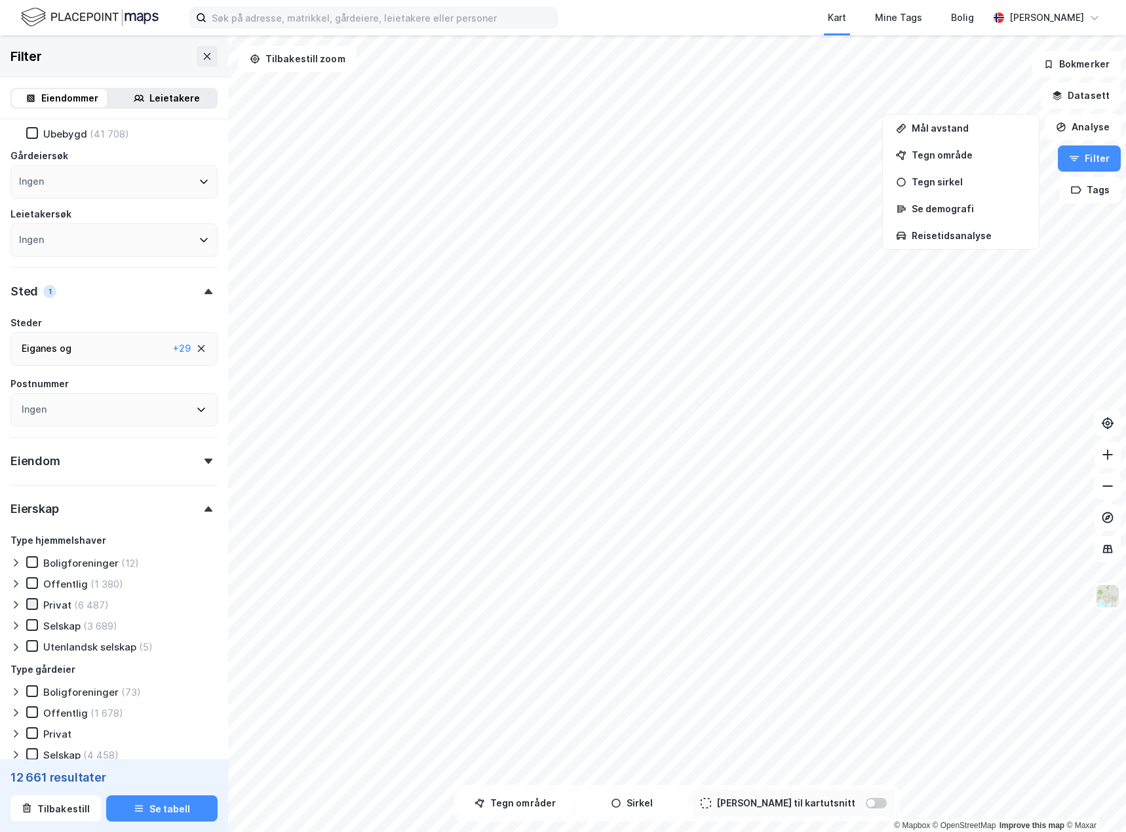
click at [32, 607] on icon at bounding box center [32, 604] width 9 height 9
click at [31, 629] on icon at bounding box center [32, 625] width 9 height 9
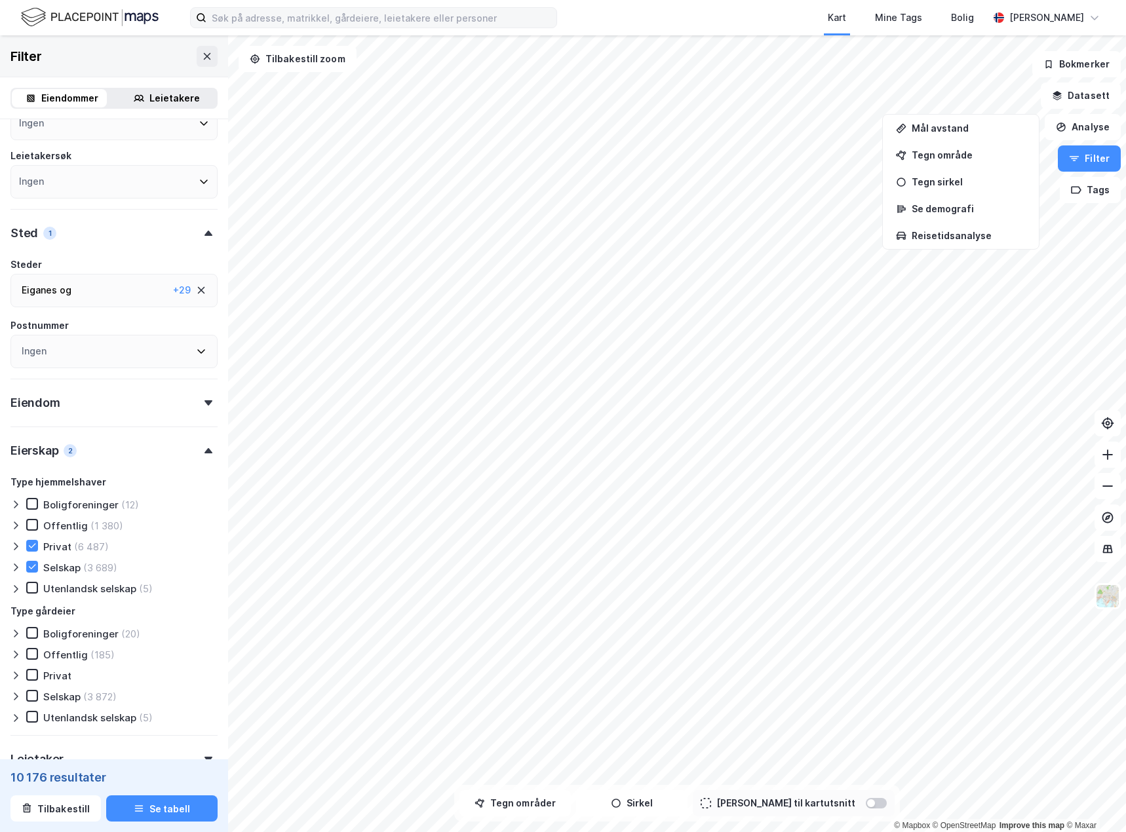
scroll to position [285, 0]
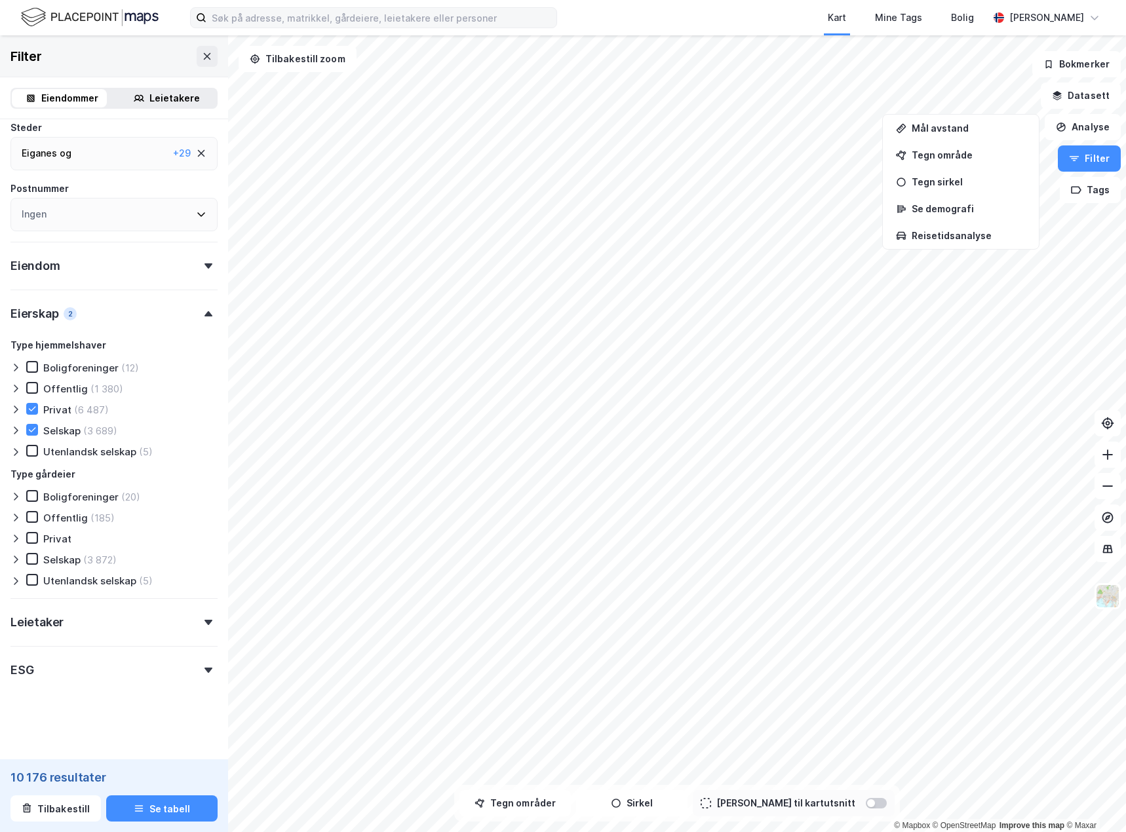
click at [162, 621] on div "Leietaker" at bounding box center [113, 616] width 207 height 37
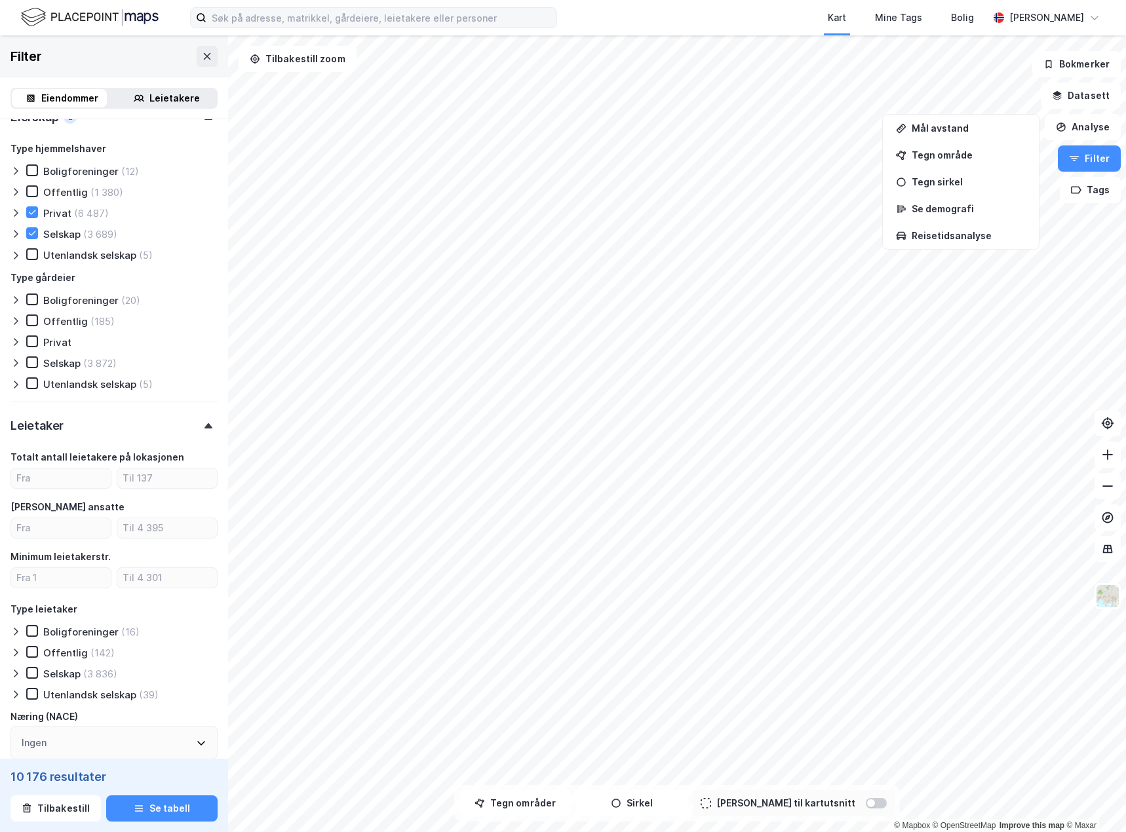
scroll to position [547, 0]
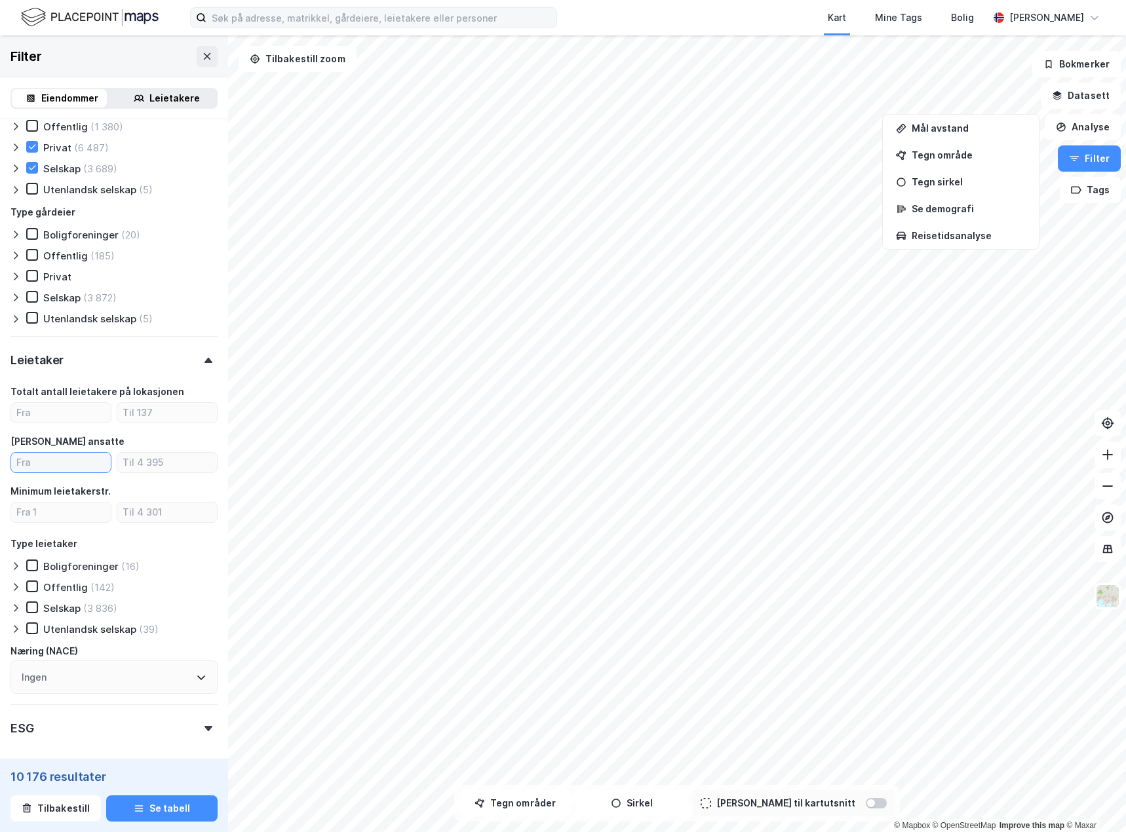
click at [70, 467] on input "number" at bounding box center [61, 463] width 100 height 20
type input "45"
click at [123, 458] on input "number" at bounding box center [167, 463] width 100 height 20
type input "200"
click at [182, 803] on button "Se tabell" at bounding box center [161, 809] width 111 height 26
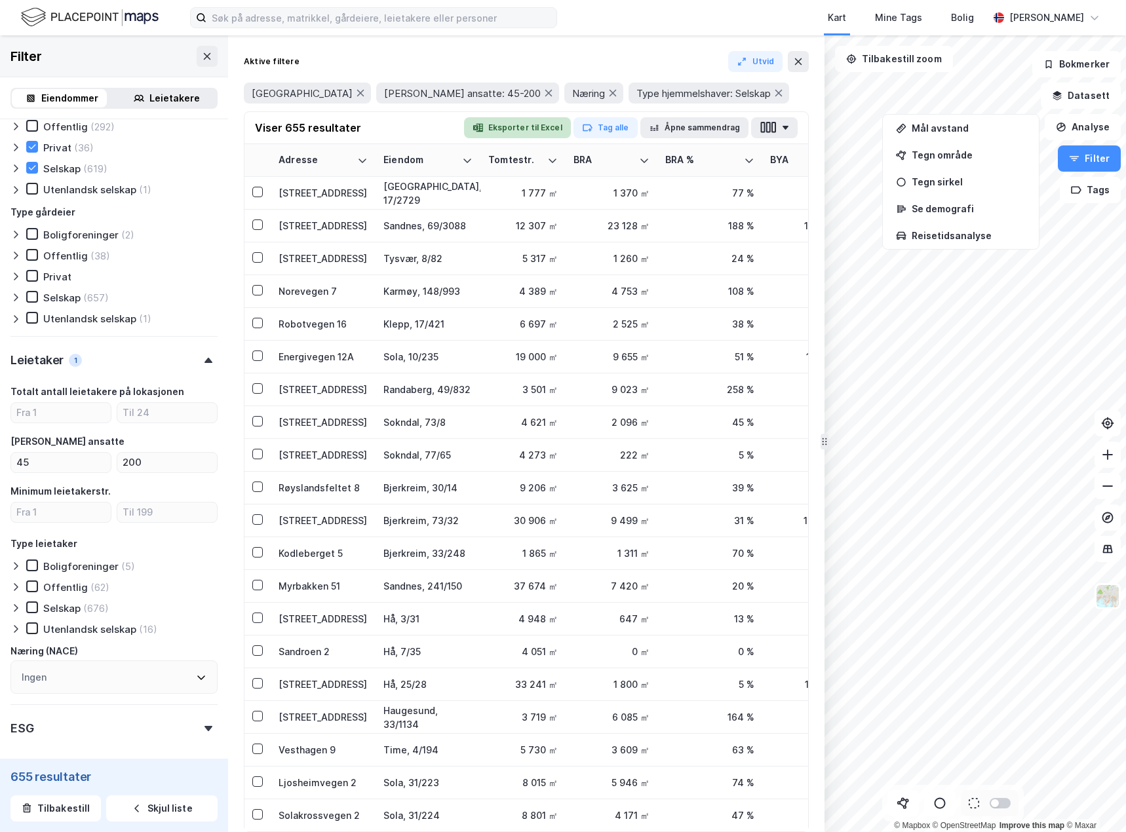
click at [547, 132] on button "Eksporter til Excel" at bounding box center [517, 127] width 107 height 21
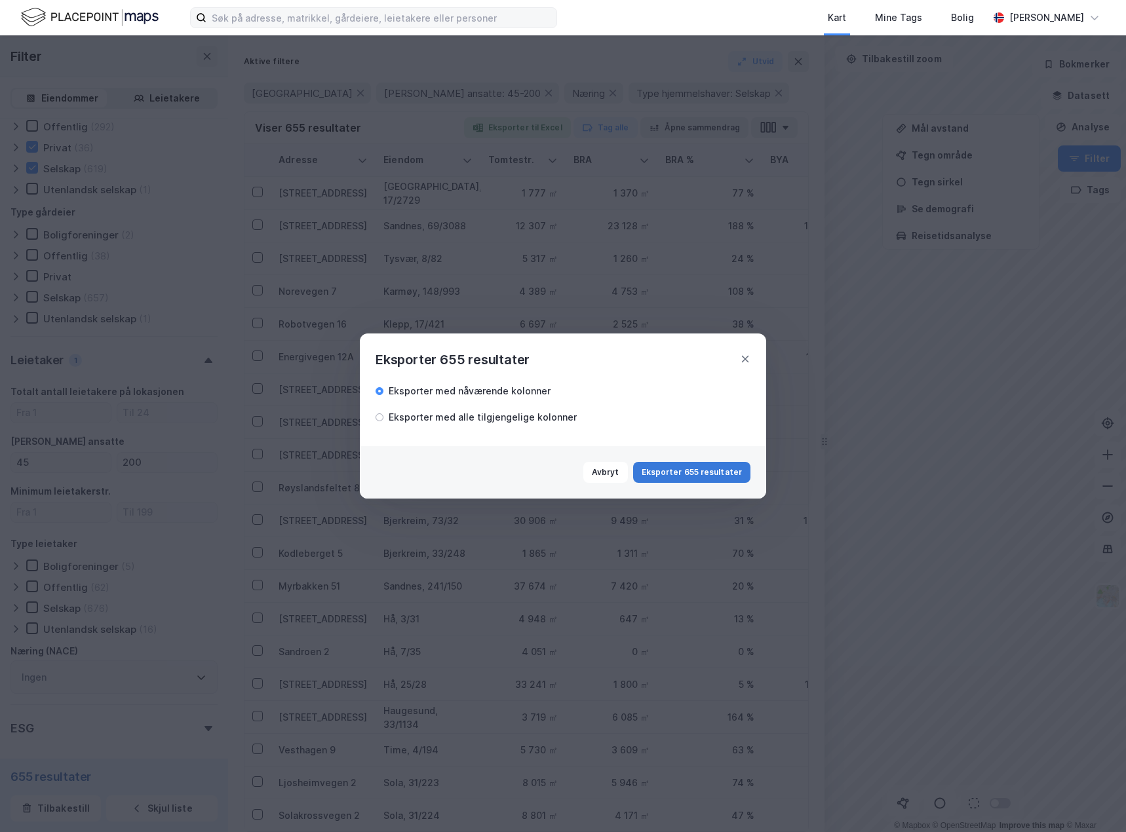
click at [677, 471] on button "Eksporter 655 resultater" at bounding box center [691, 472] width 117 height 21
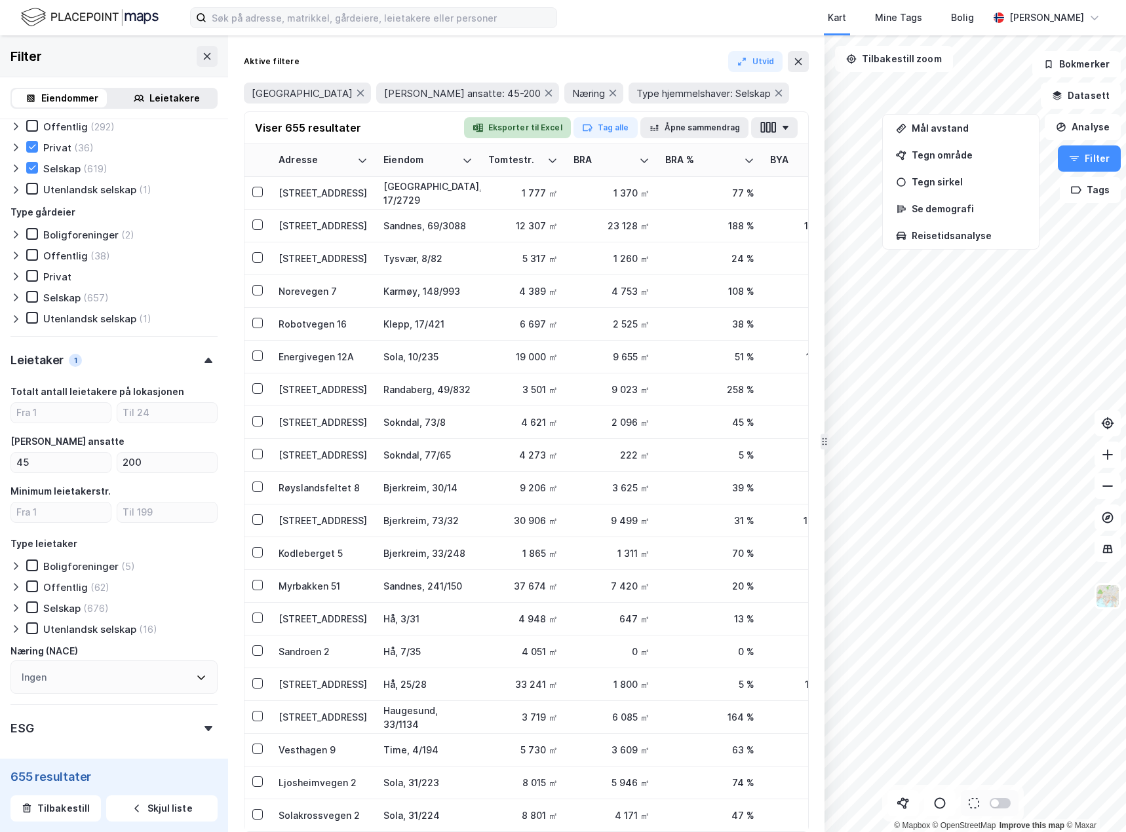
click at [545, 122] on button "Eksporter til Excel" at bounding box center [517, 127] width 107 height 21
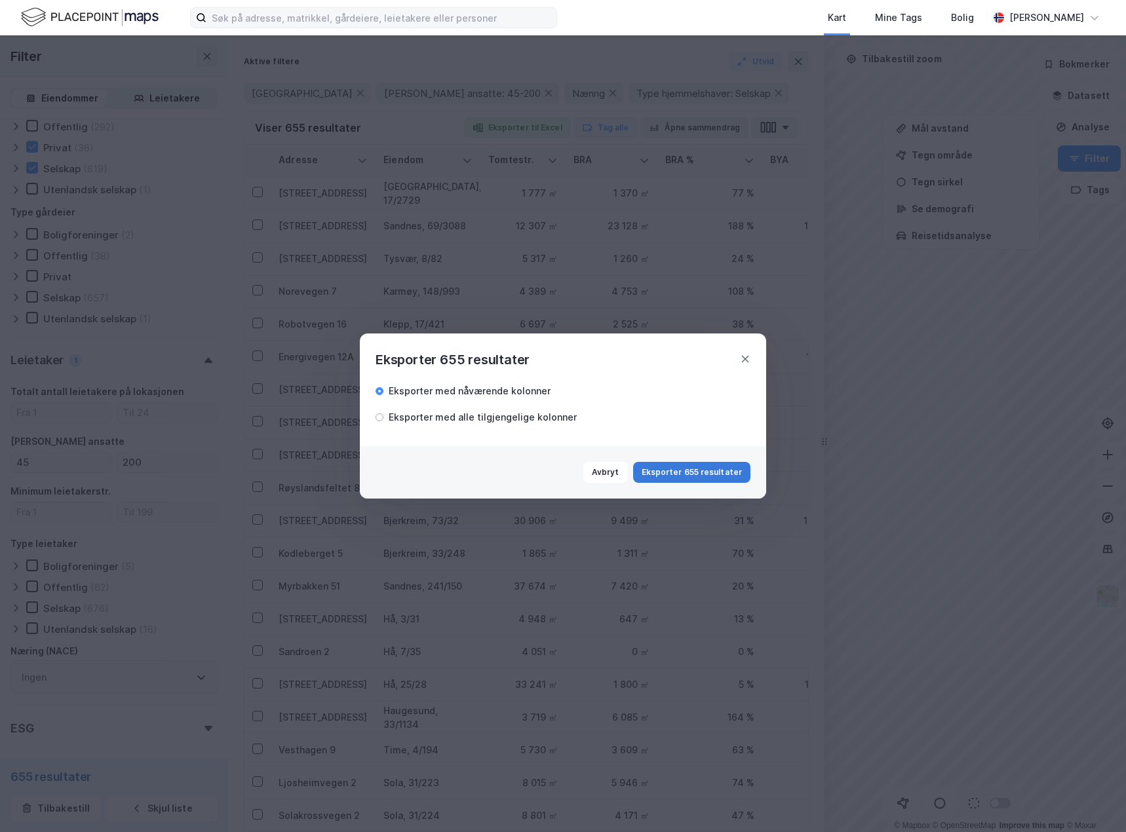
click at [688, 469] on button "Eksporter 655 resultater" at bounding box center [691, 472] width 117 height 21
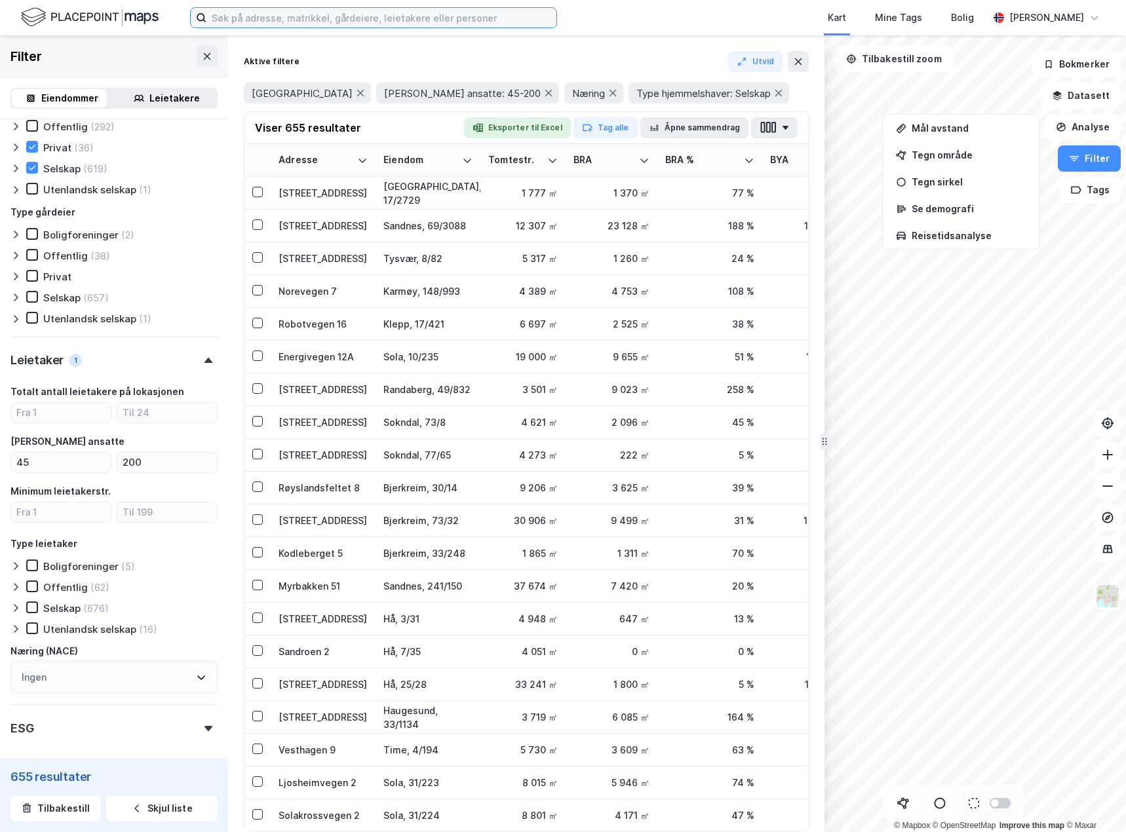
click at [336, 23] on input at bounding box center [381, 18] width 350 height 20
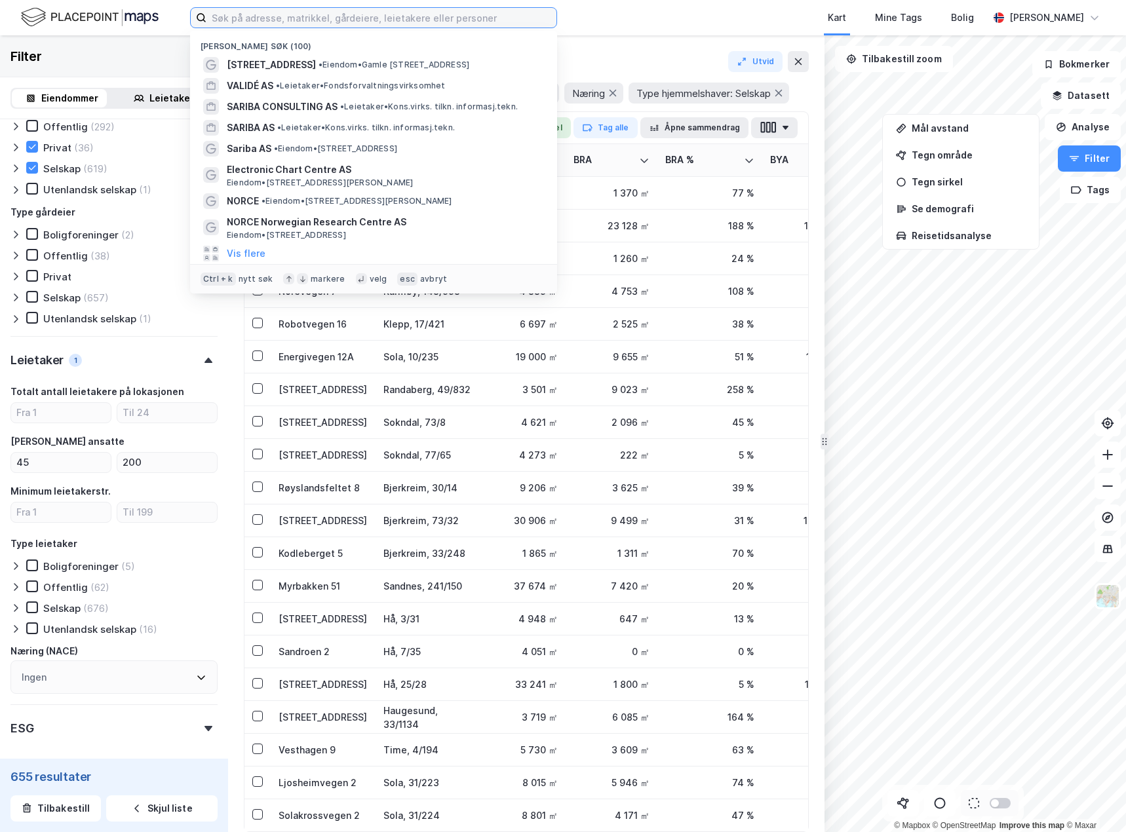
paste input "[STREET_ADDRESS]"
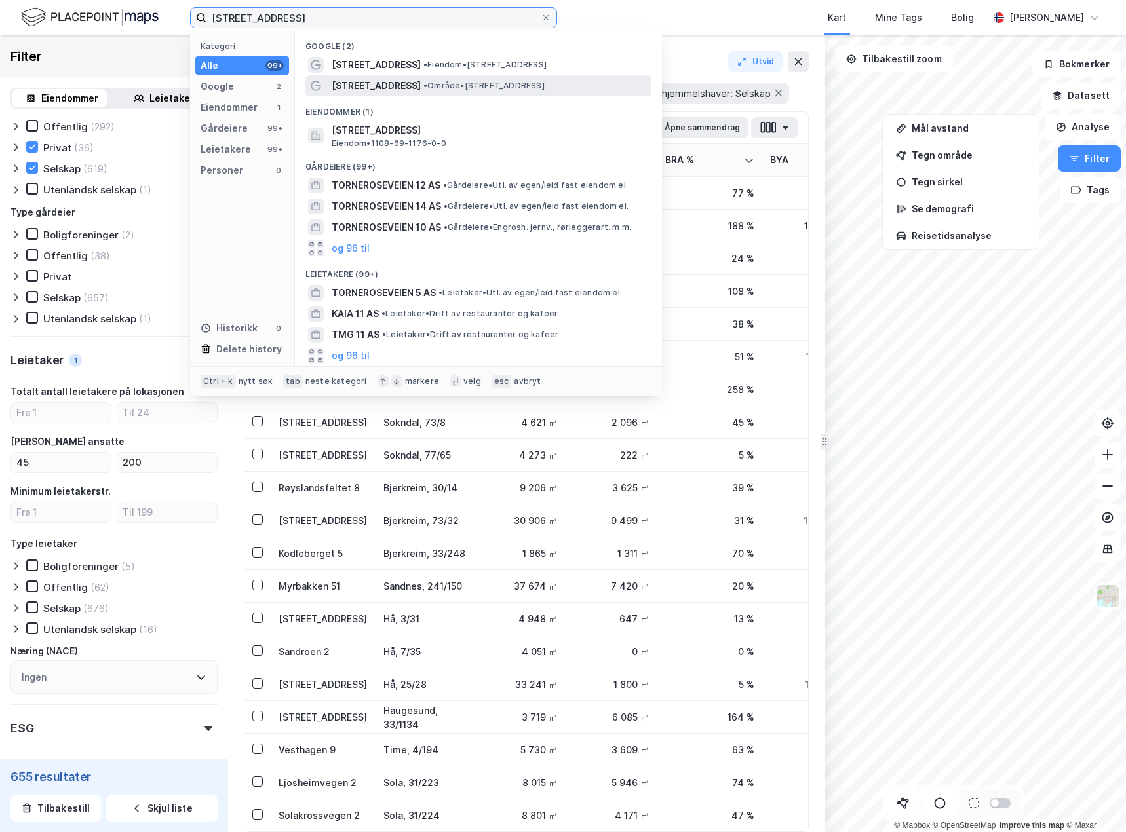
type input "[STREET_ADDRESS]"
click at [350, 87] on span "[STREET_ADDRESS]" at bounding box center [376, 86] width 89 height 16
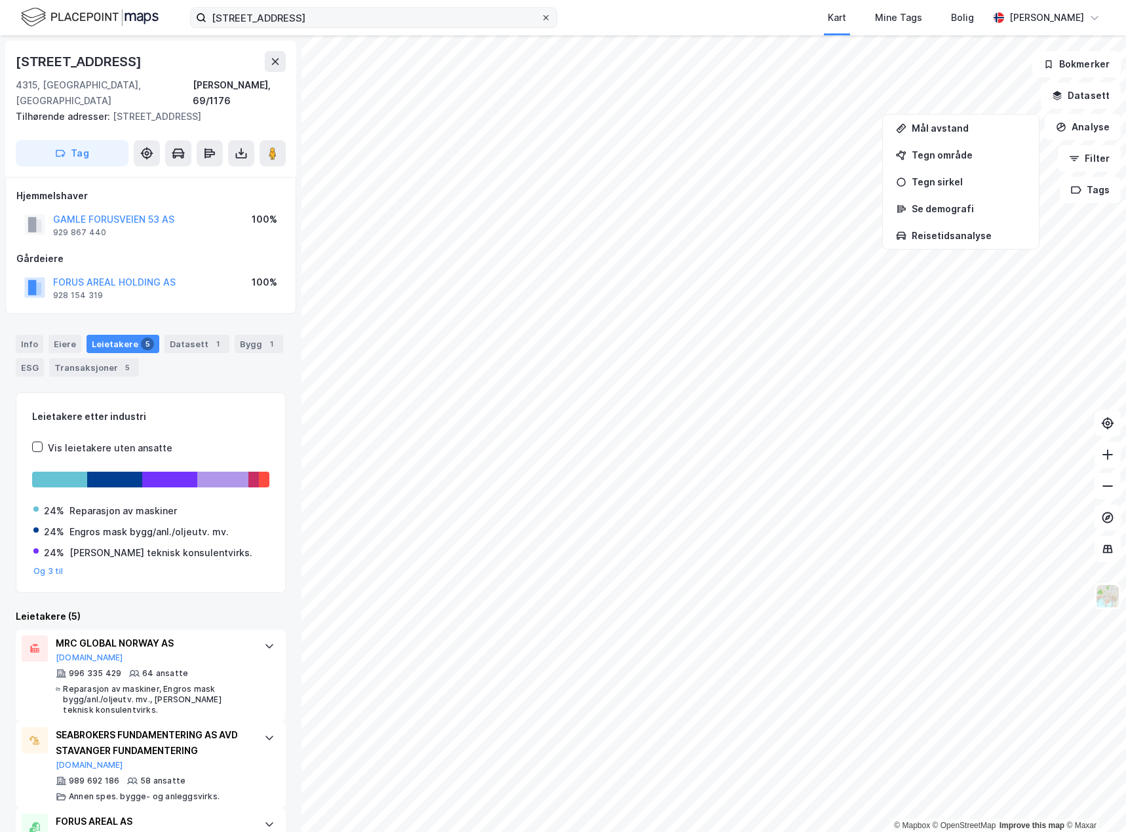
click at [547, 16] on icon at bounding box center [545, 17] width 5 height 5
click at [541, 16] on input "[STREET_ADDRESS]" at bounding box center [373, 18] width 334 height 20
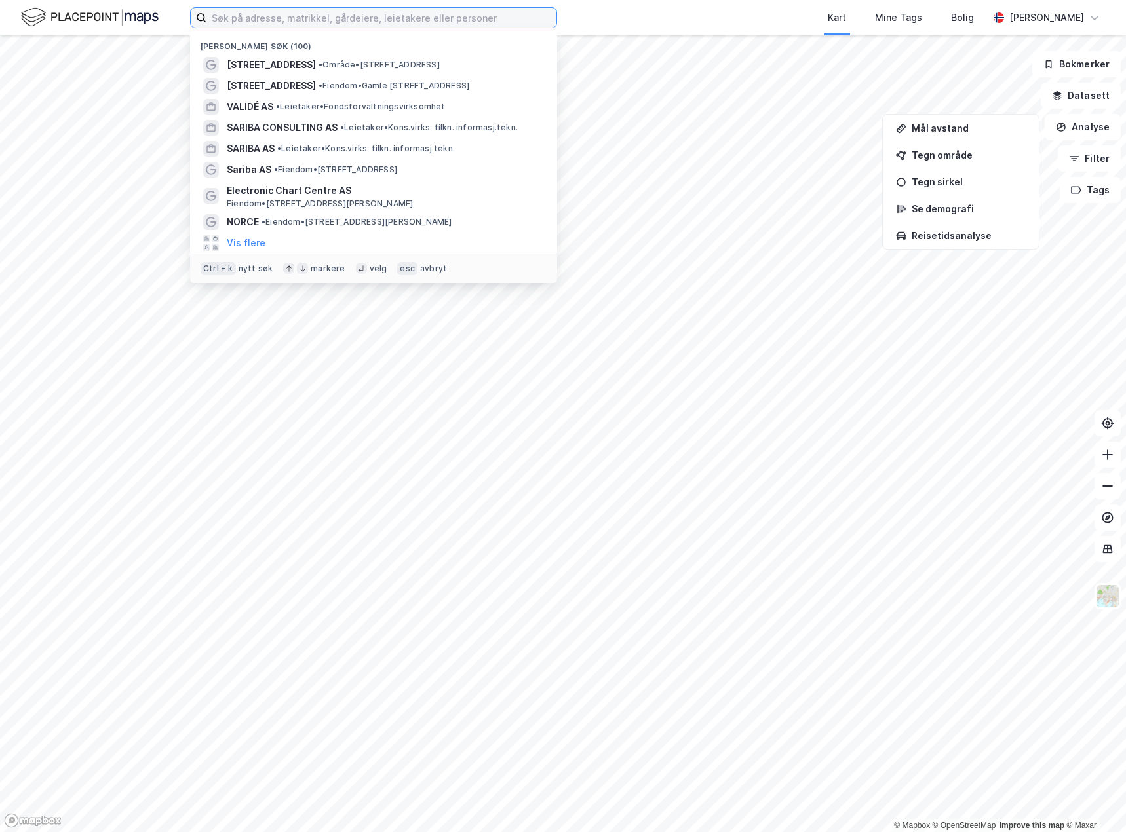
paste input "Bjødnabeen 16"
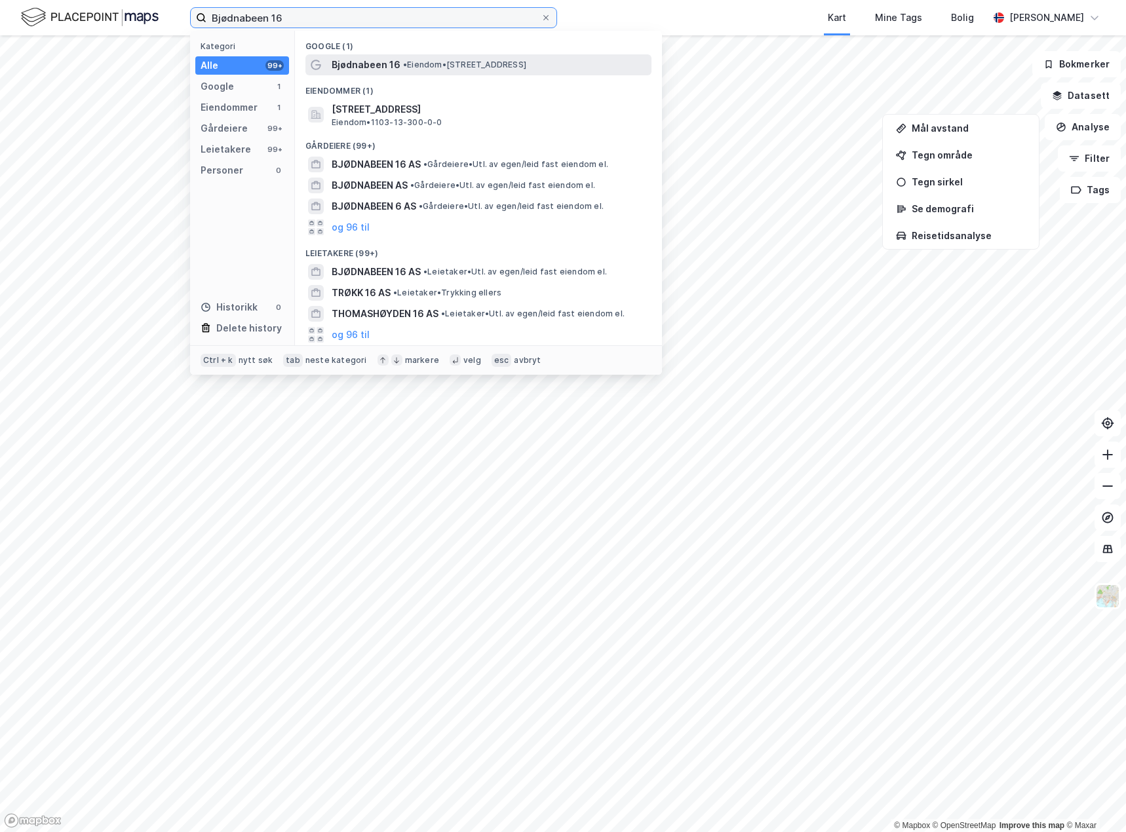
type input "Bjødnabeen 16"
click at [423, 71] on div "Bjødnabeen 16 • Eiendom • [STREET_ADDRESS]" at bounding box center [490, 65] width 317 height 16
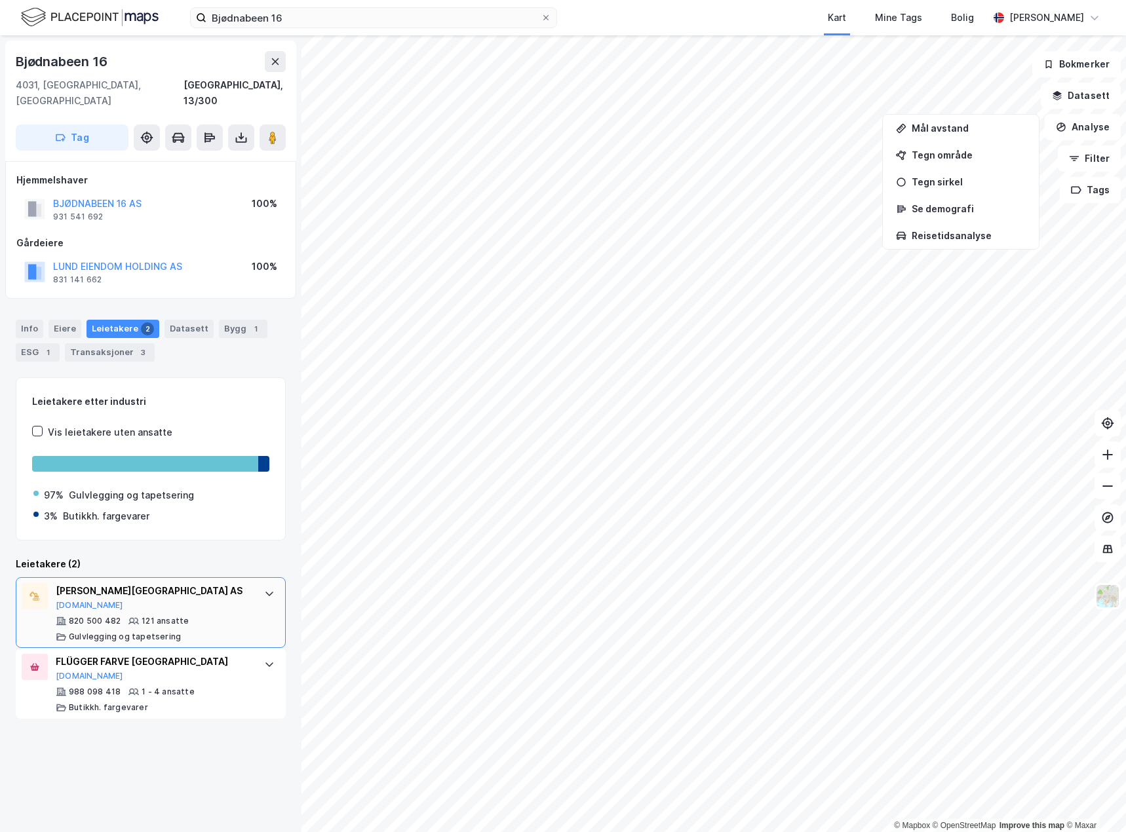
click at [237, 587] on div "[PERSON_NAME] AS [DOMAIN_NAME]" at bounding box center [153, 597] width 195 height 28
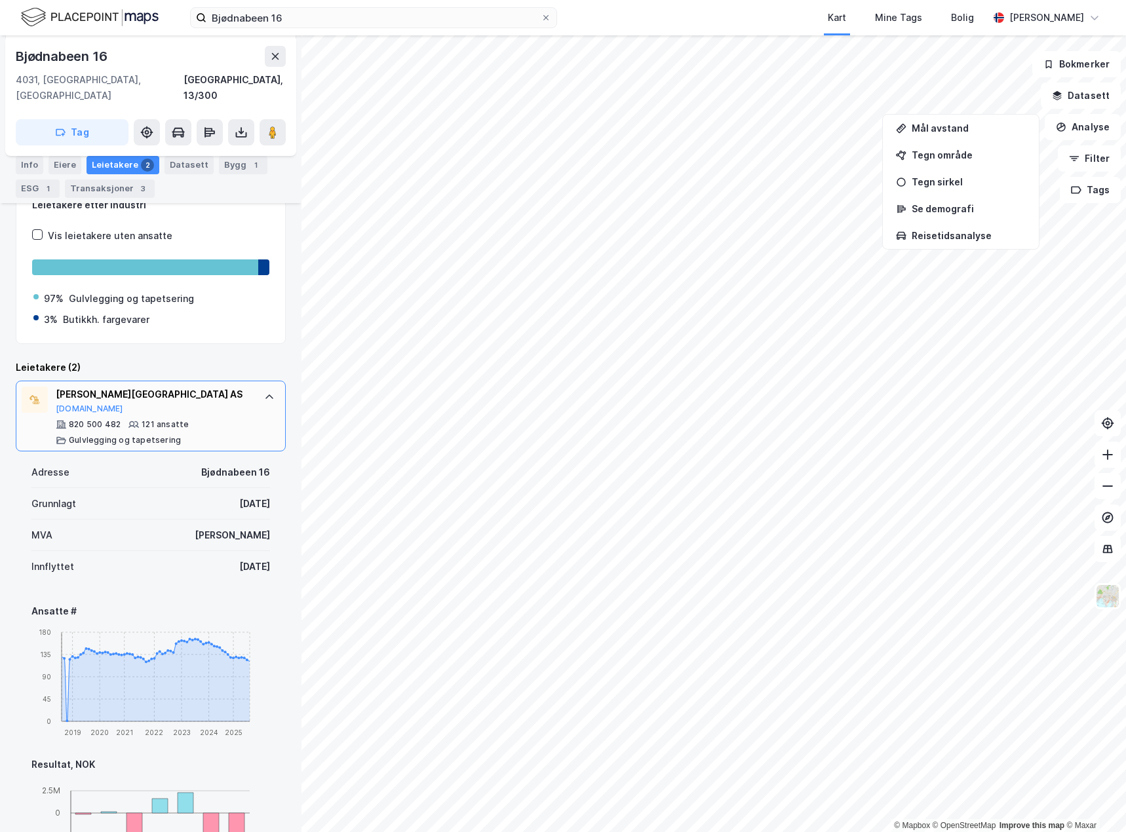
scroll to position [262, 0]
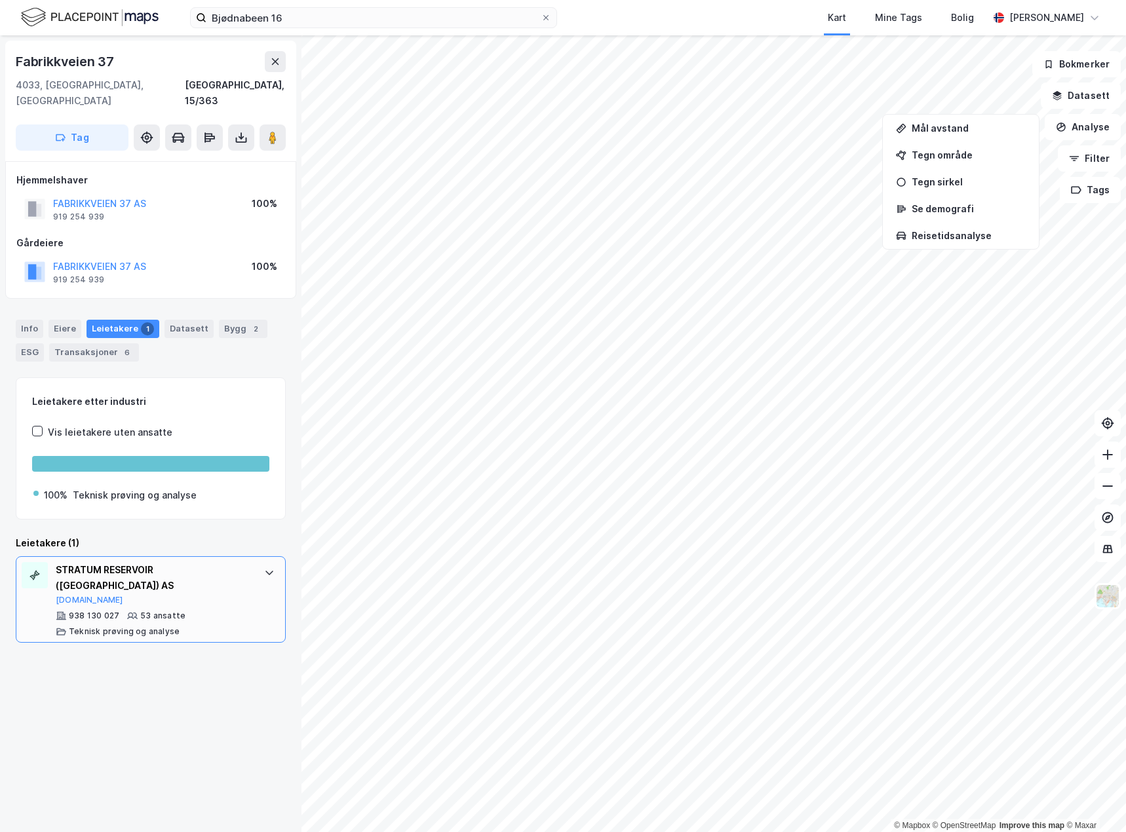
click at [232, 569] on div "STRATUM RESERVOIR ([GEOGRAPHIC_DATA]) AS [DOMAIN_NAME]" at bounding box center [153, 583] width 195 height 43
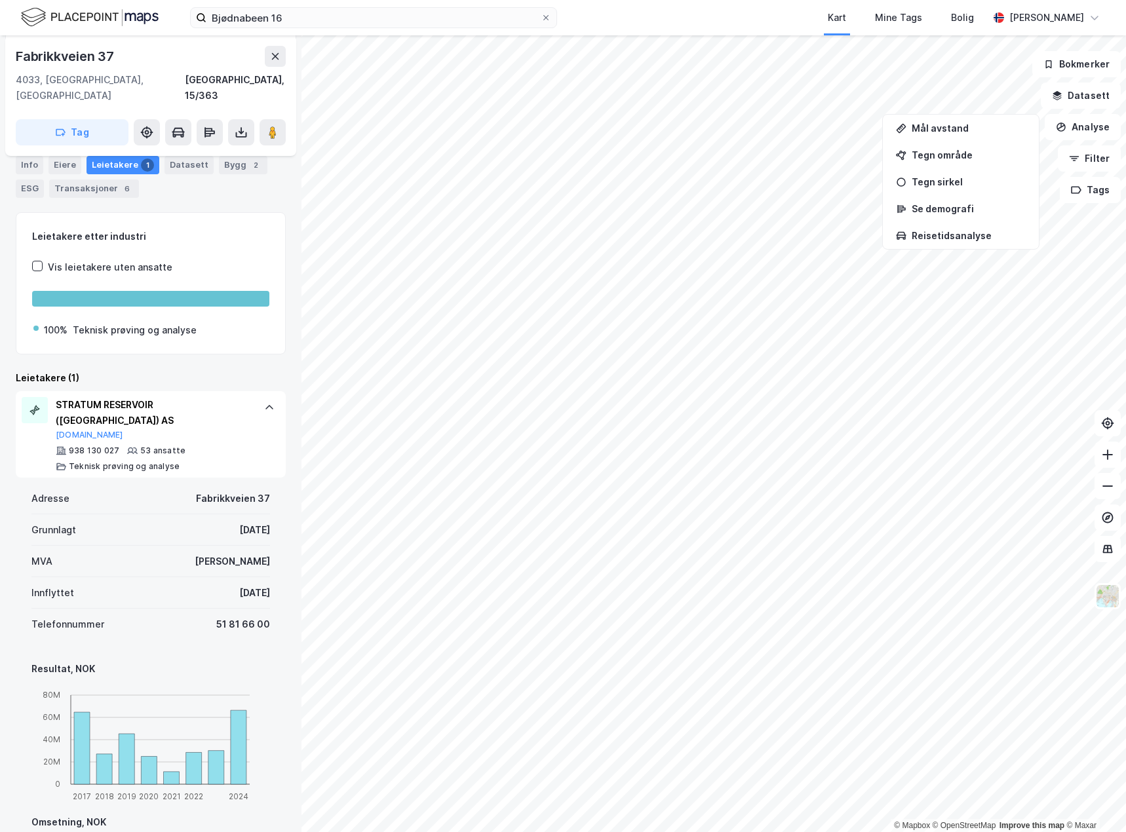
scroll to position [197, 0]
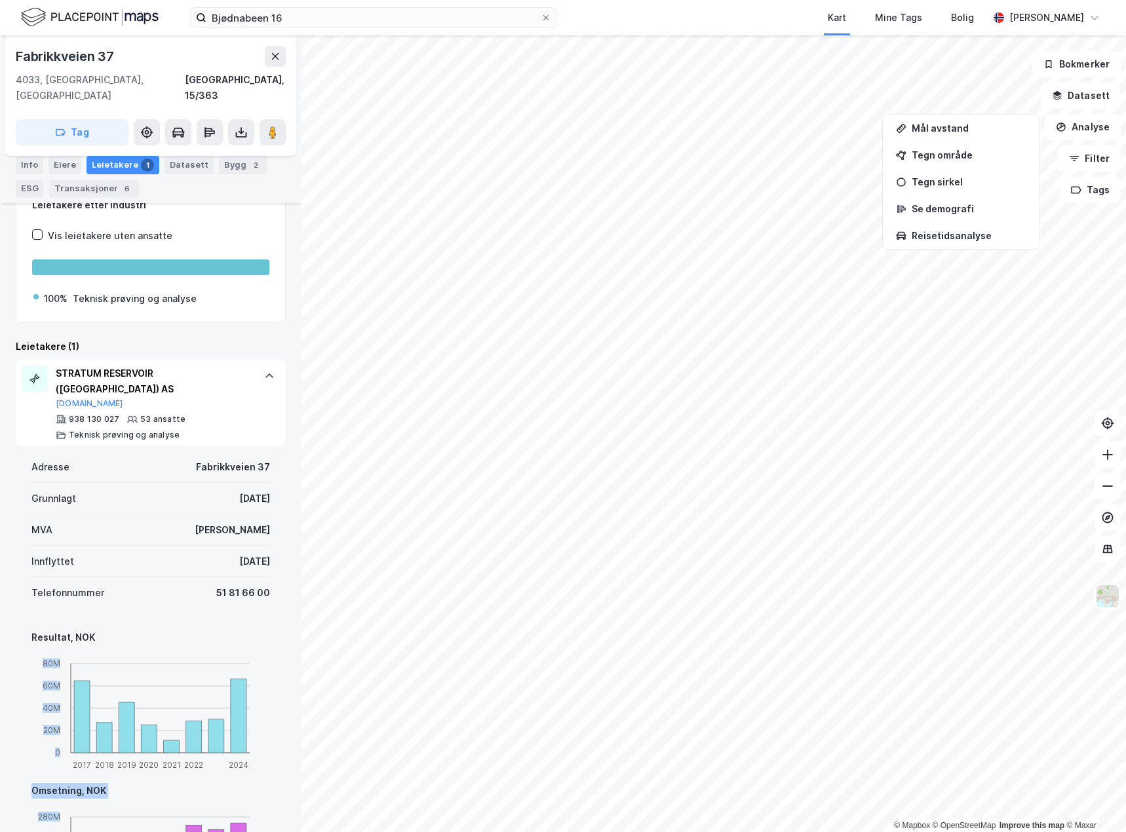
drag, startPoint x: 246, startPoint y: 806, endPoint x: 253, endPoint y: 729, distance: 77.6
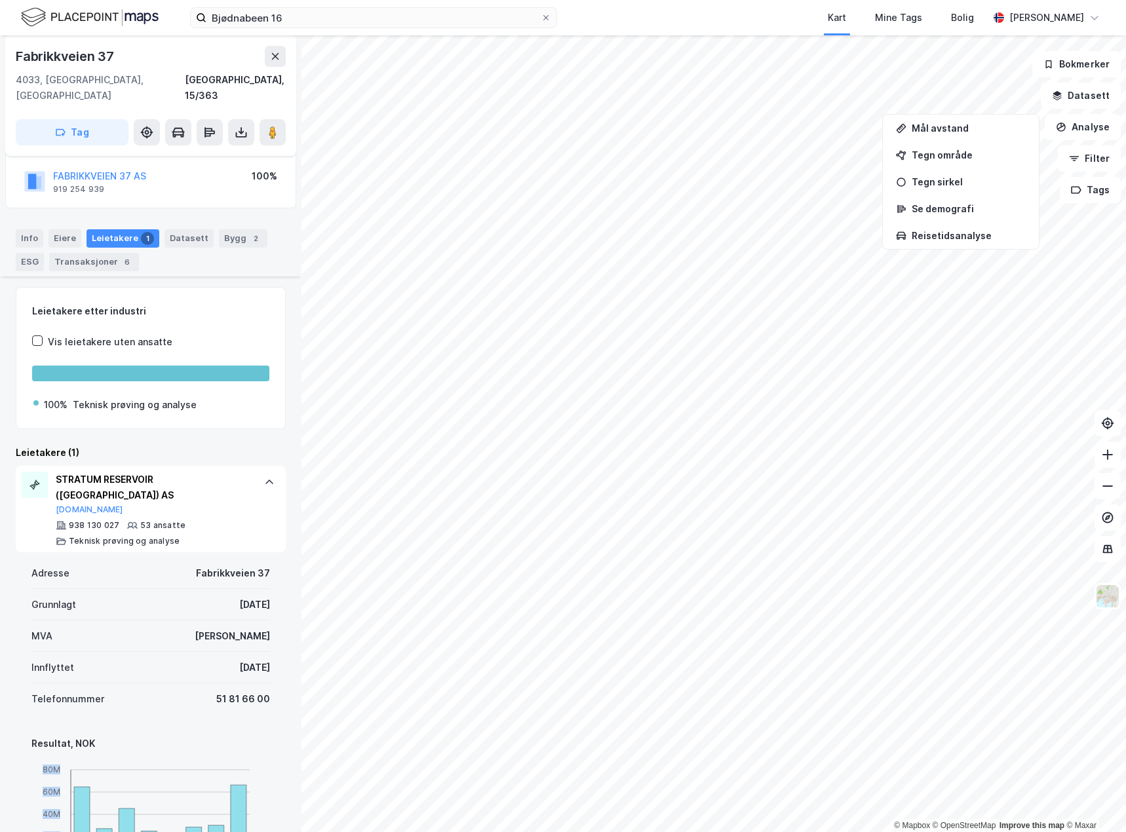
scroll to position [341, 0]
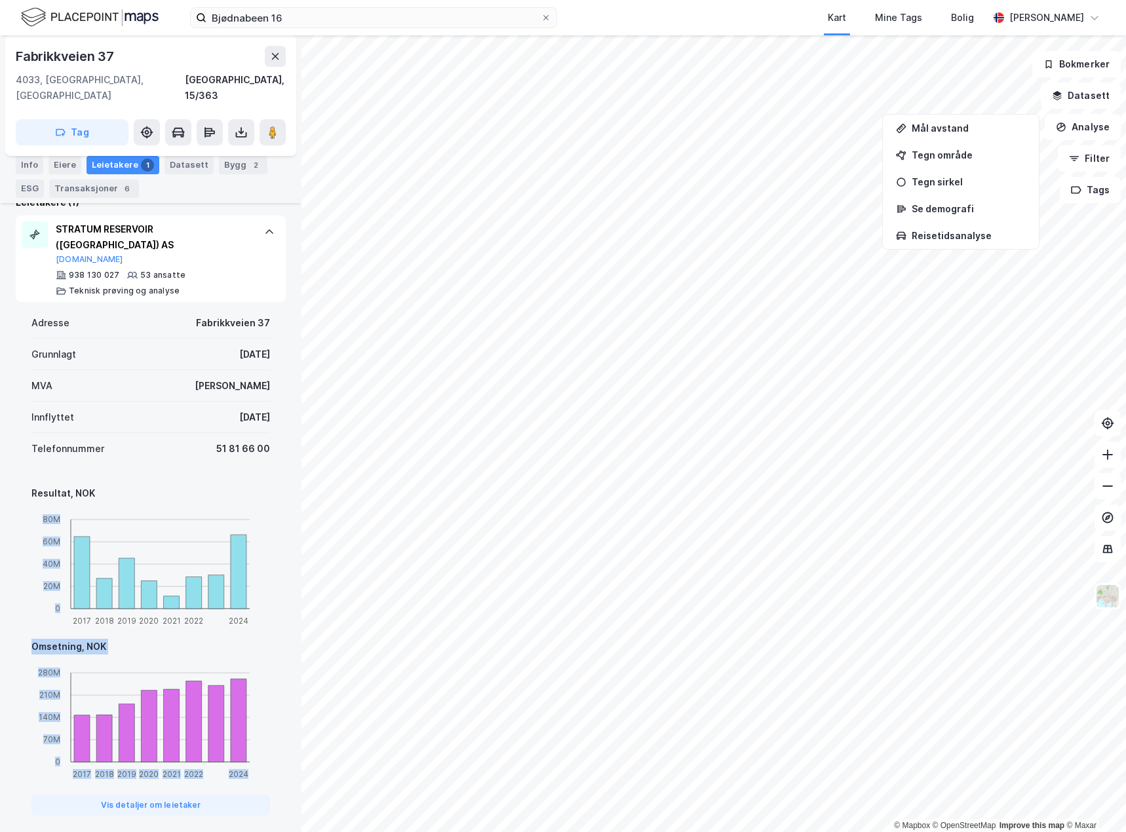
click at [248, 639] on div "Omsetning, NOK" at bounding box center [150, 647] width 239 height 16
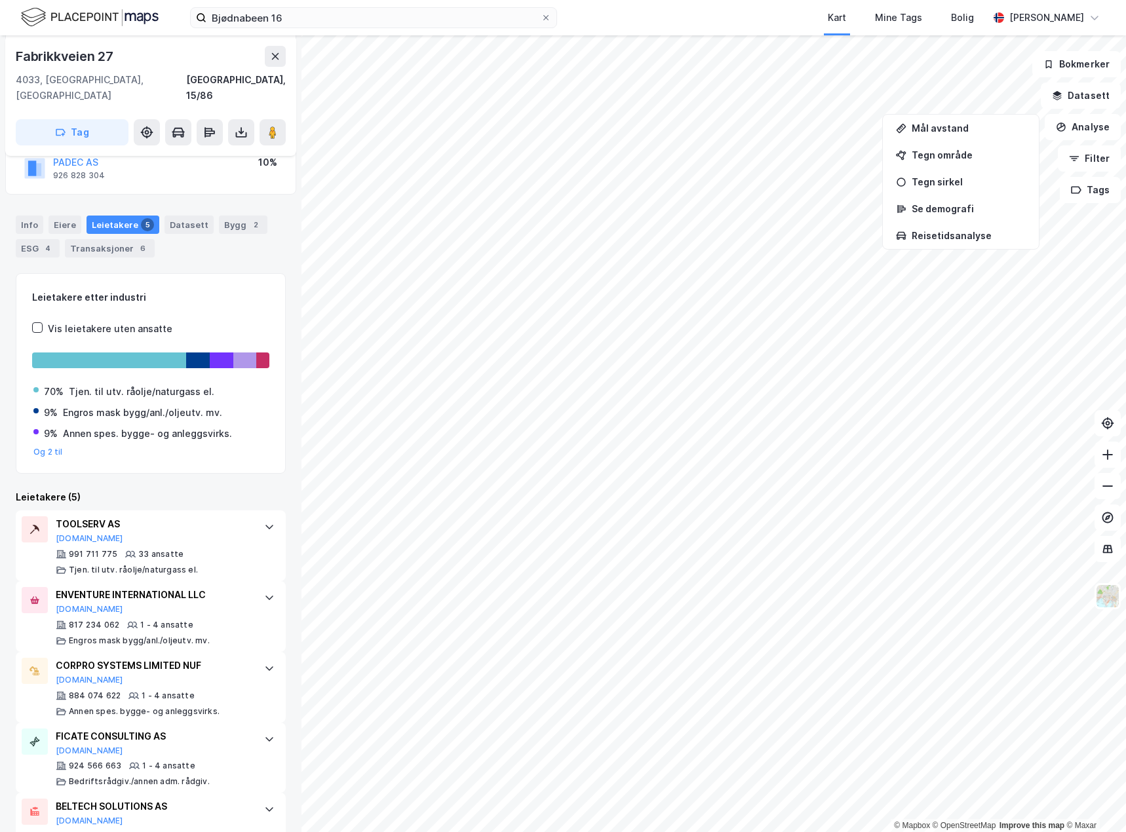
scroll to position [199, 0]
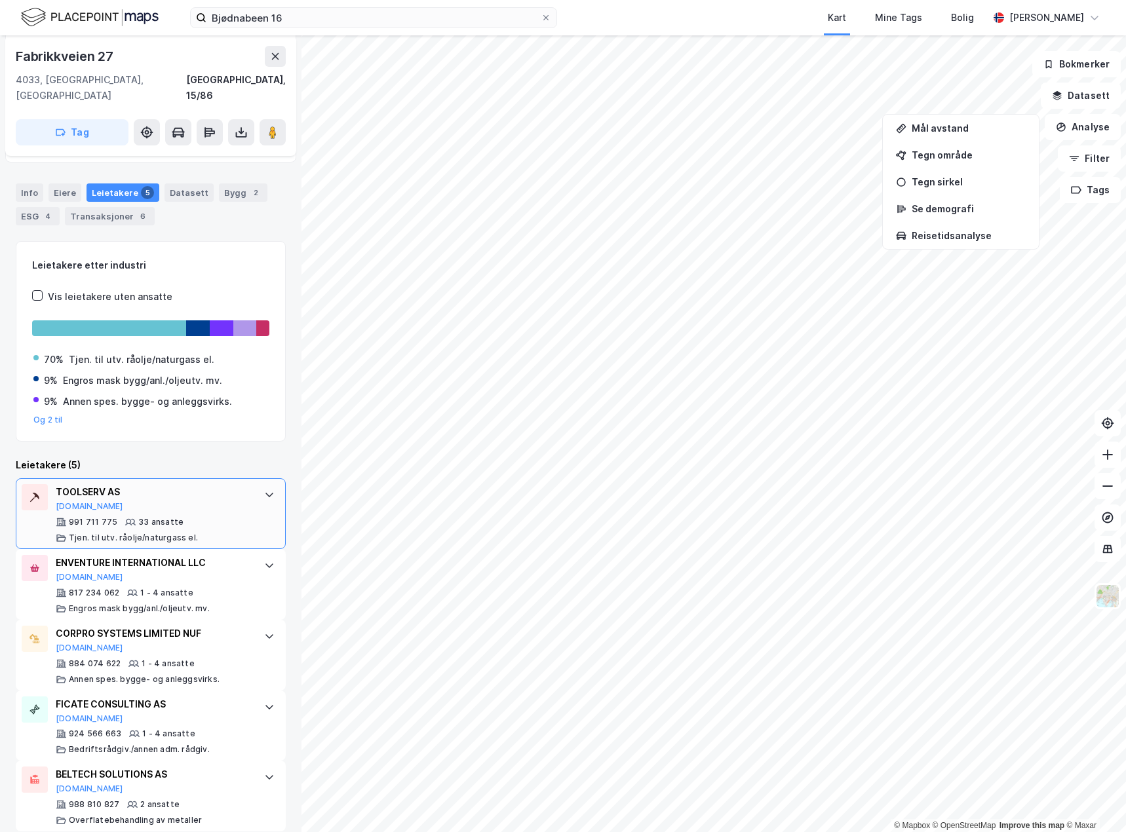
click at [234, 498] on div "TOOLSERV AS [DOMAIN_NAME] 991 711 775 33 ansatte Tjen. til utv. råolje/naturgas…" at bounding box center [153, 513] width 195 height 59
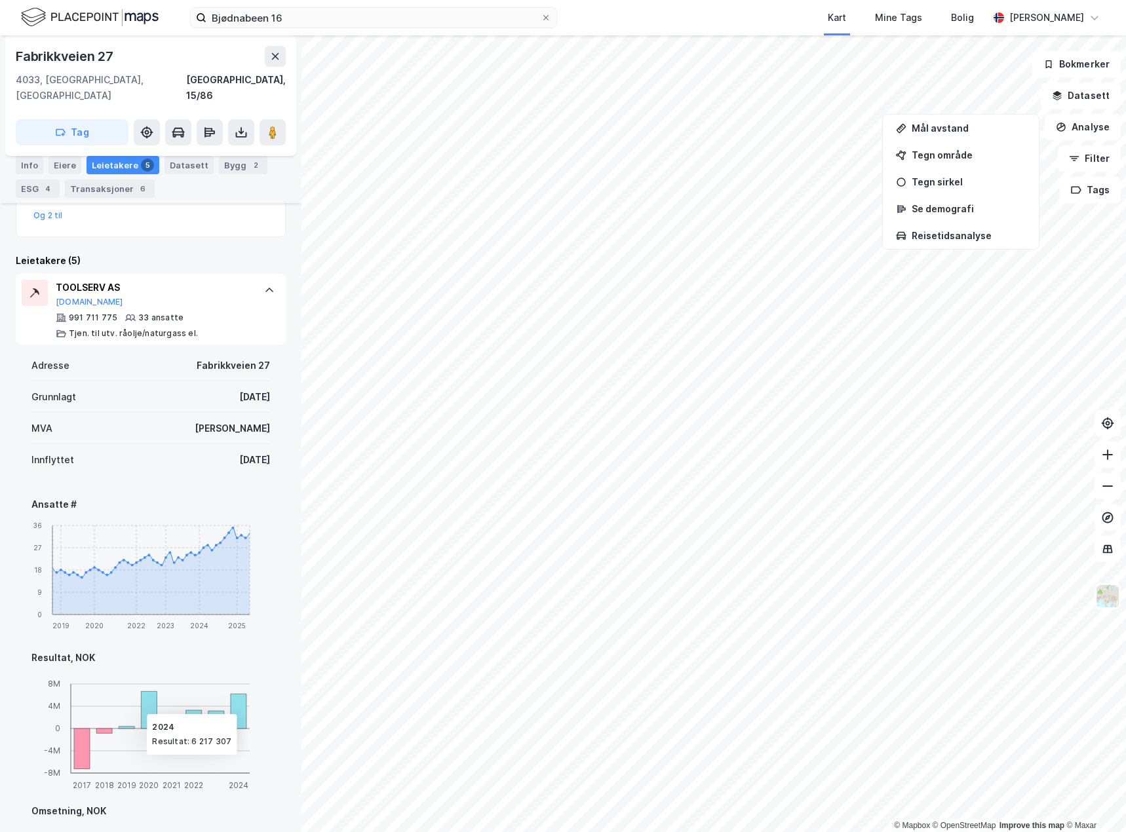
scroll to position [395, 0]
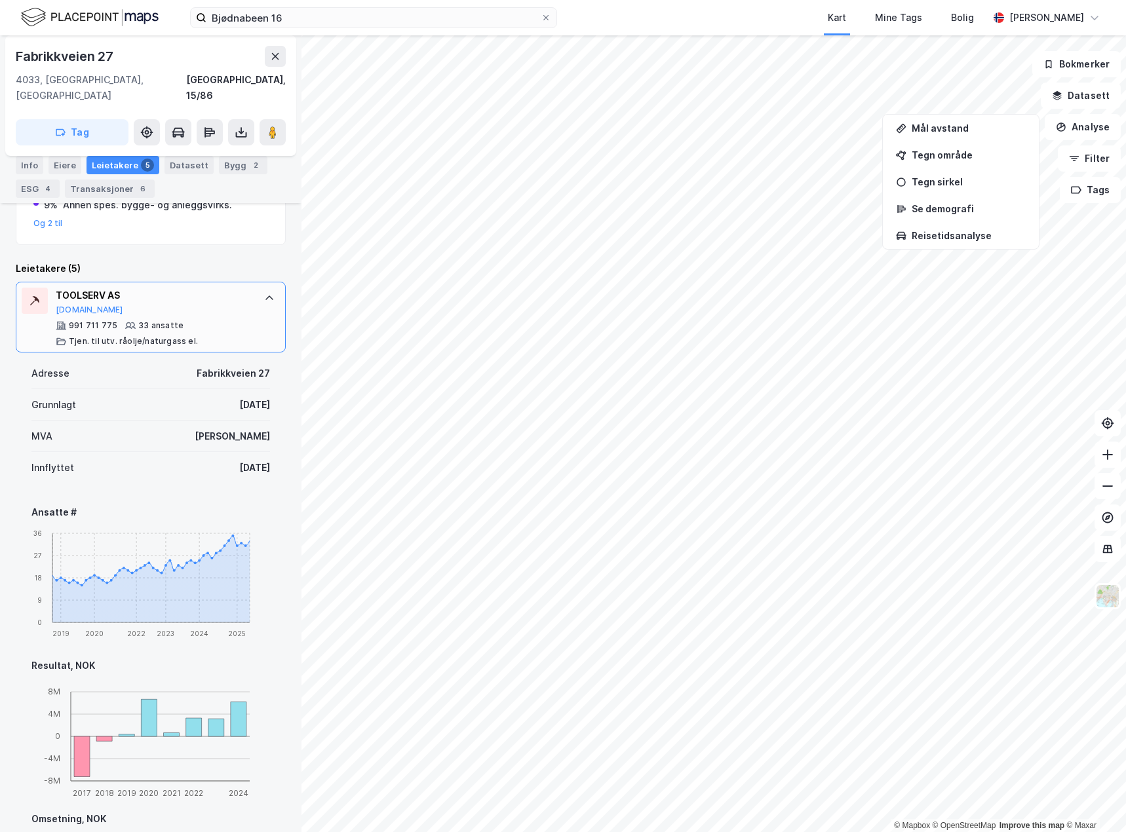
click at [259, 288] on div at bounding box center [269, 298] width 21 height 21
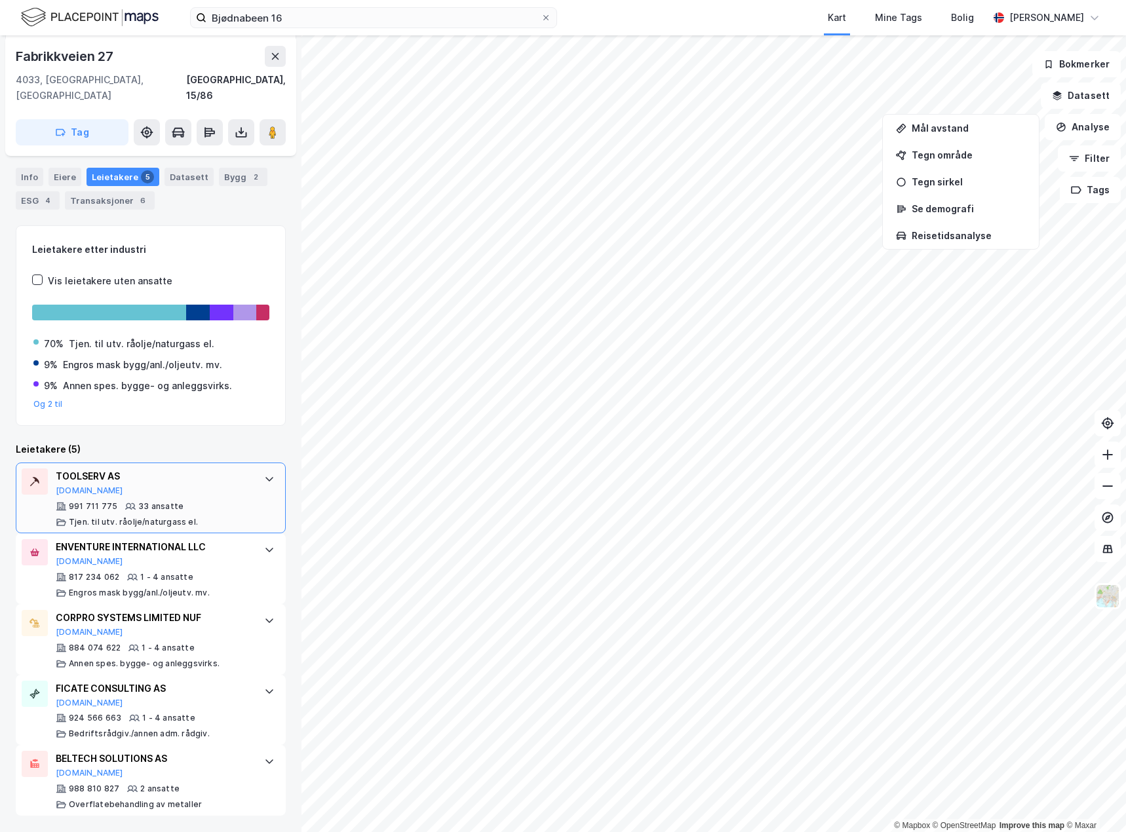
scroll to position [199, 0]
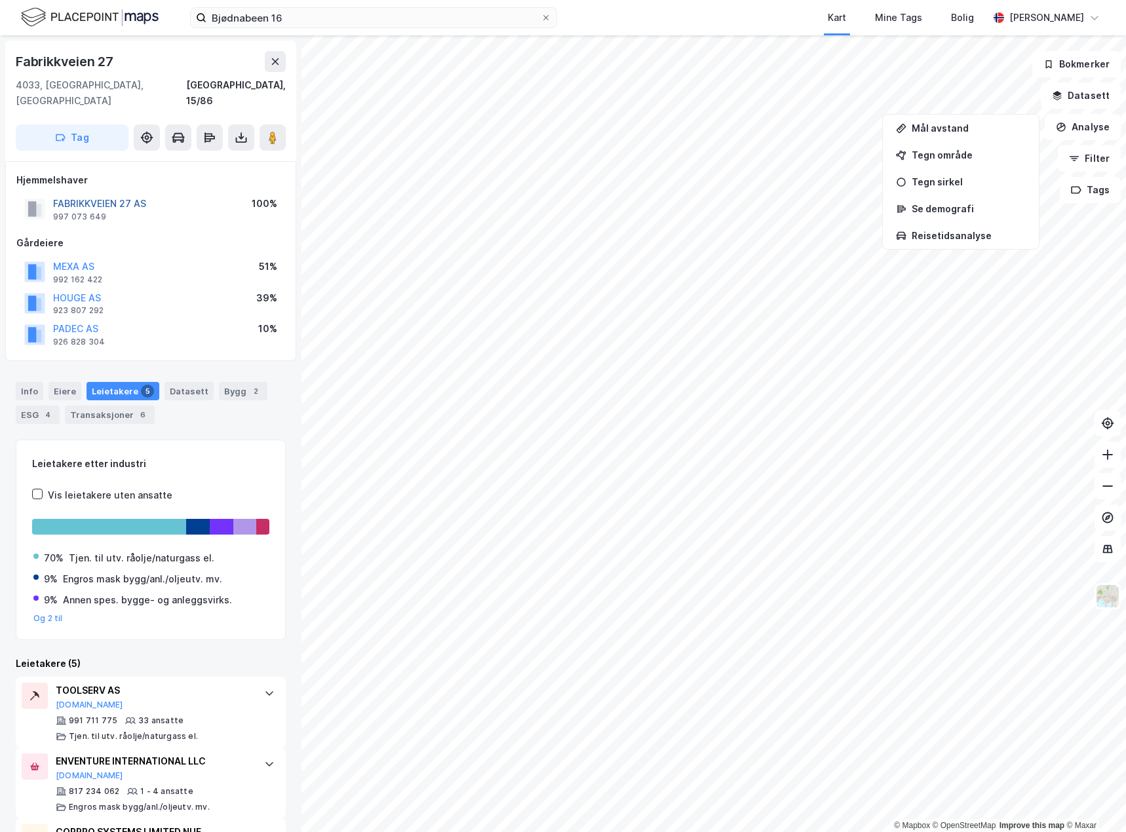
click at [0, 0] on button "FABRIKKVEIEN 27 AS" at bounding box center [0, 0] width 0 height 0
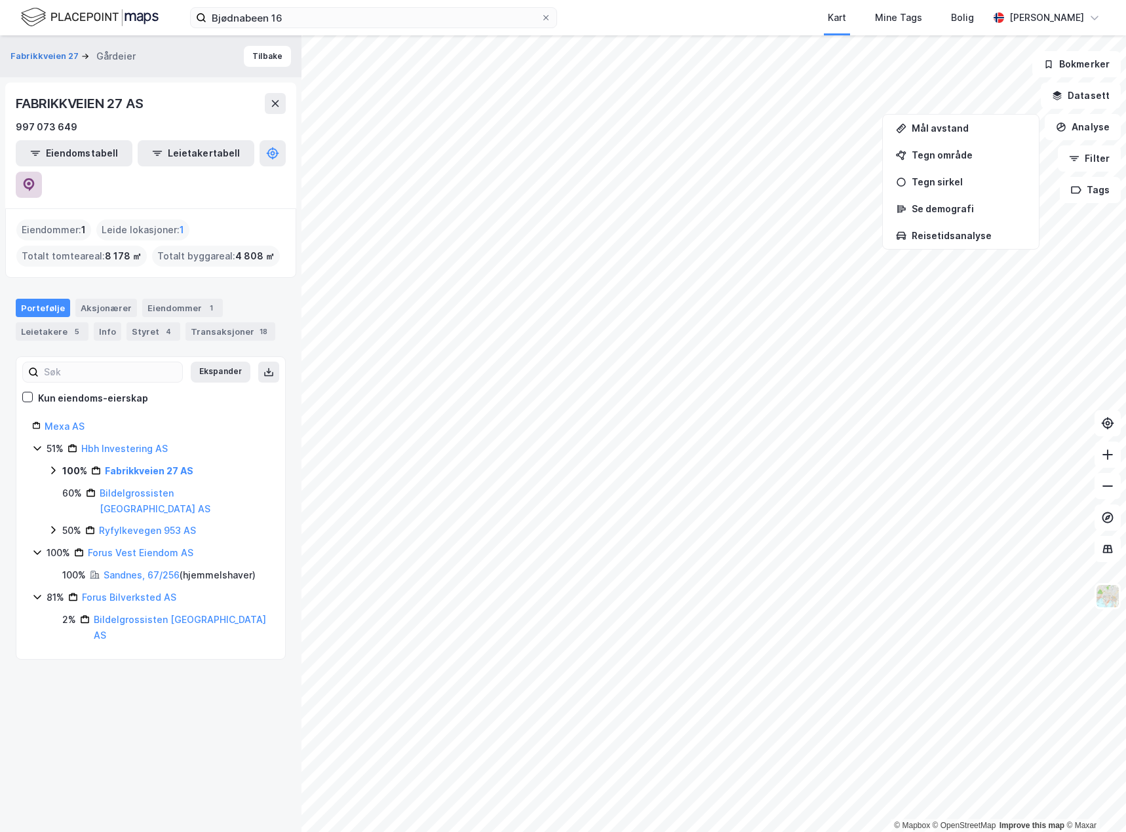
click at [42, 172] on button at bounding box center [29, 185] width 26 height 26
